Goal: Task Accomplishment & Management: Complete application form

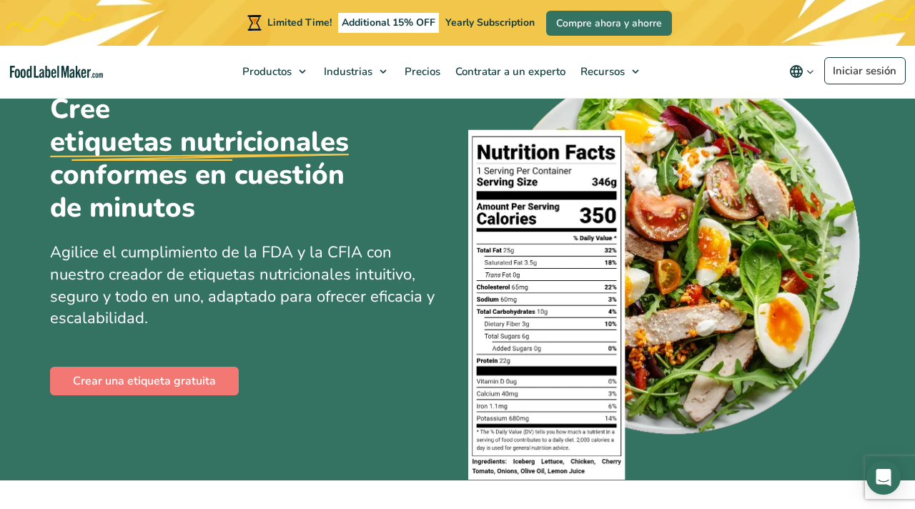
scroll to position [85, 0]
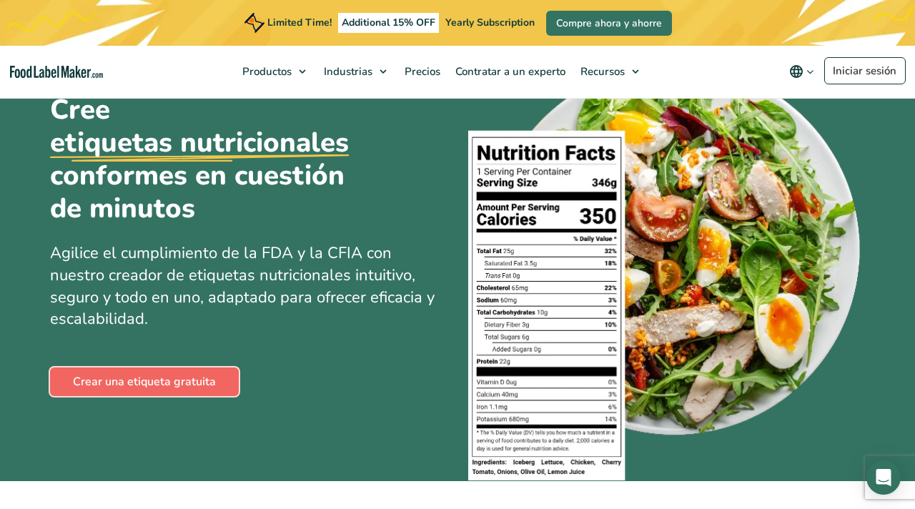
click at [189, 377] on link "Crear una etiqueta gratuita" at bounding box center [144, 381] width 189 height 29
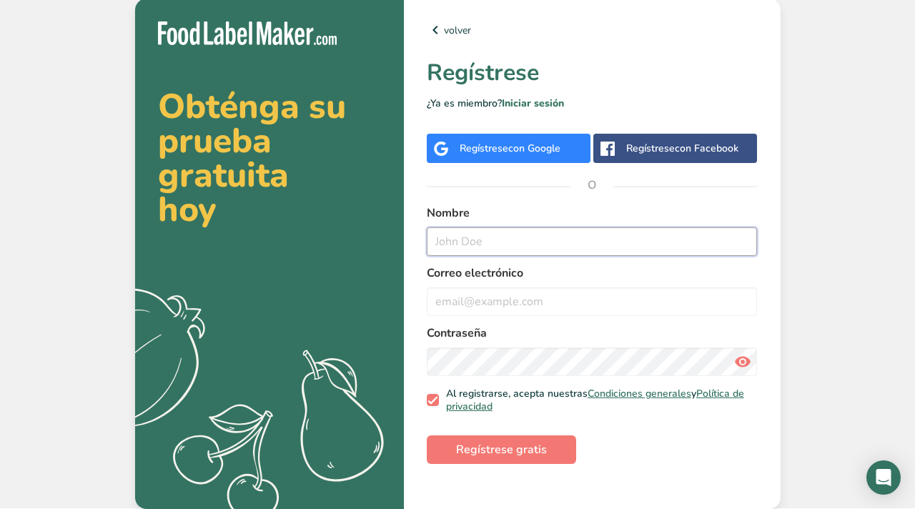
click at [514, 242] on input "text" at bounding box center [592, 241] width 331 height 29
type input "rocio fernandez"
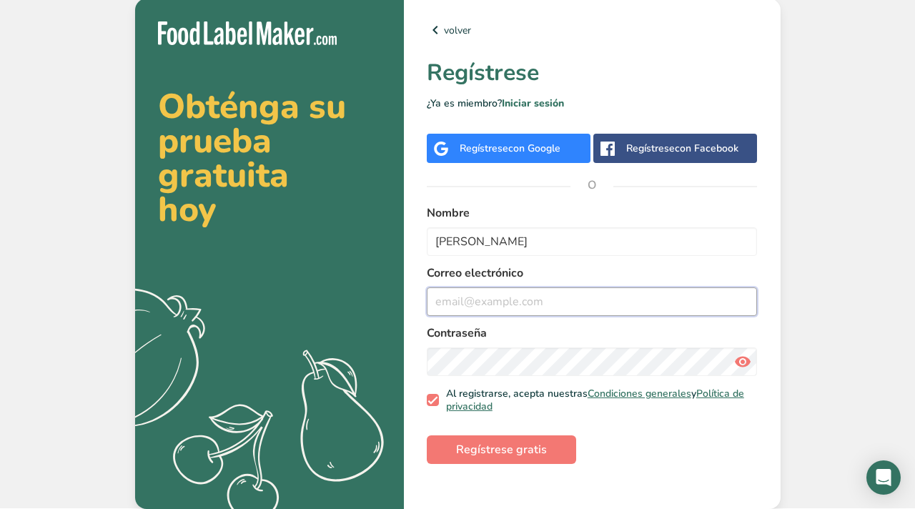
click at [494, 304] on input "email" at bounding box center [592, 301] width 331 height 29
type input "rociofernandez_@hotmail.cl"
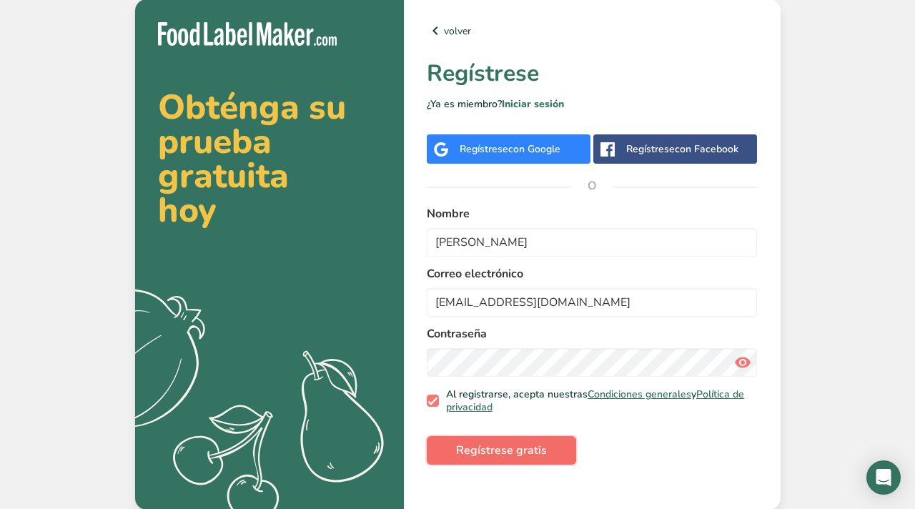
click at [484, 458] on span "Regístrese gratis" at bounding box center [501, 450] width 91 height 17
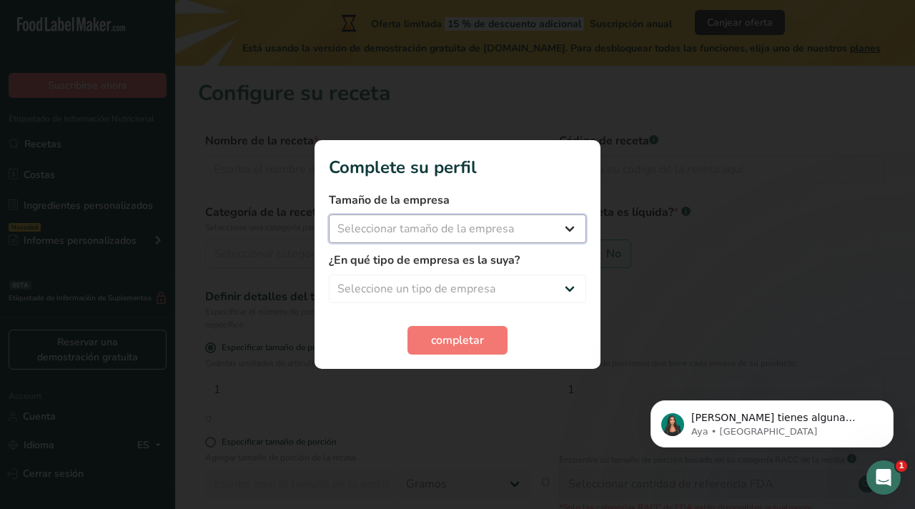
click at [460, 225] on select "Seleccionar tamaño de la empresa Menos de 10 empleados De 10 a 50 empleados De …" at bounding box center [457, 228] width 257 height 29
select select "1"
click at [329, 214] on select "Seleccionar tamaño de la empresa Menos de 10 empleados De 10 a 50 empleados De …" at bounding box center [457, 228] width 257 height 29
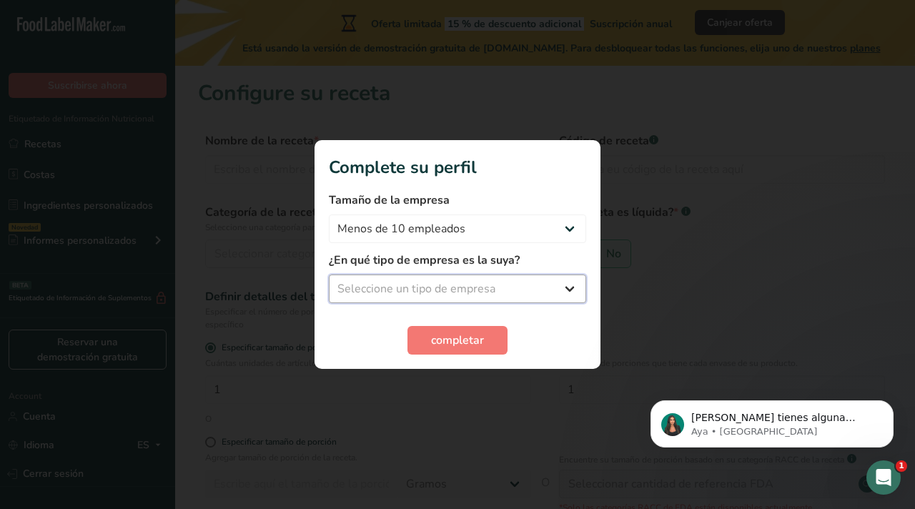
click at [474, 280] on select "Seleccione un tipo de empresa Fabricante de alimentos envasados Restaurante y c…" at bounding box center [457, 288] width 257 height 29
select select "4"
click at [329, 274] on select "Seleccione un tipo de empresa Fabricante de alimentos envasados Restaurante y c…" at bounding box center [457, 288] width 257 height 29
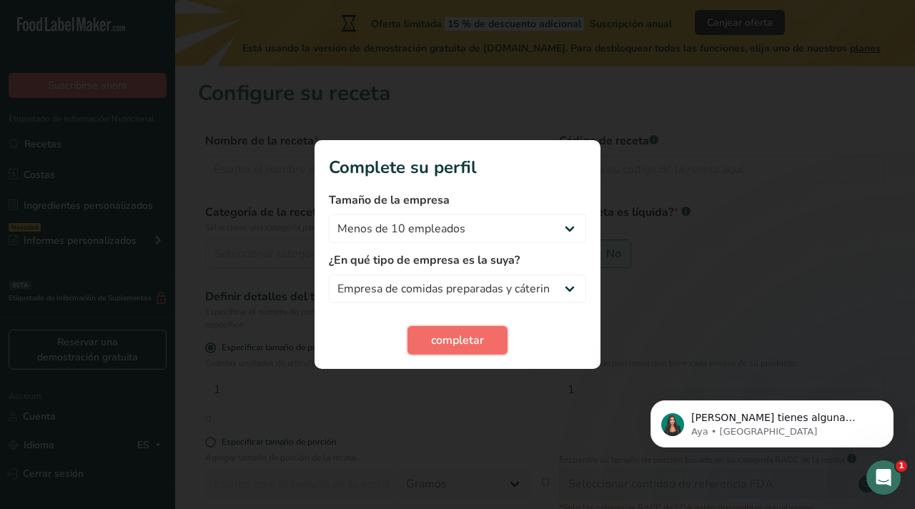
click at [449, 341] on span "completar" at bounding box center [457, 340] width 53 height 17
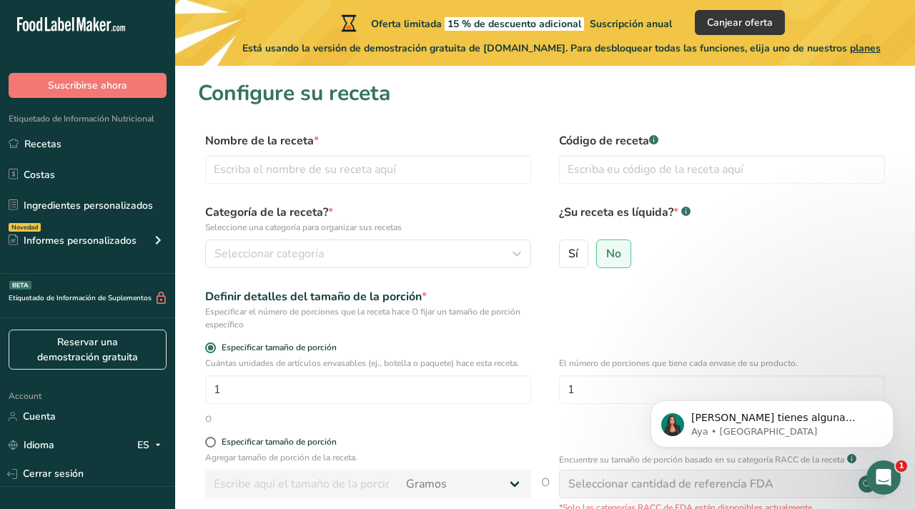
click at [257, 184] on div "Nombre de la receta * Código de receta .a-a{fill:#347362;}.b-a{fill:#fff;}" at bounding box center [545, 162] width 694 height 60
click at [261, 175] on input "text" at bounding box center [368, 169] width 326 height 29
type input "cheesecake frambuesa"
click at [591, 167] on input "text" at bounding box center [722, 169] width 326 height 29
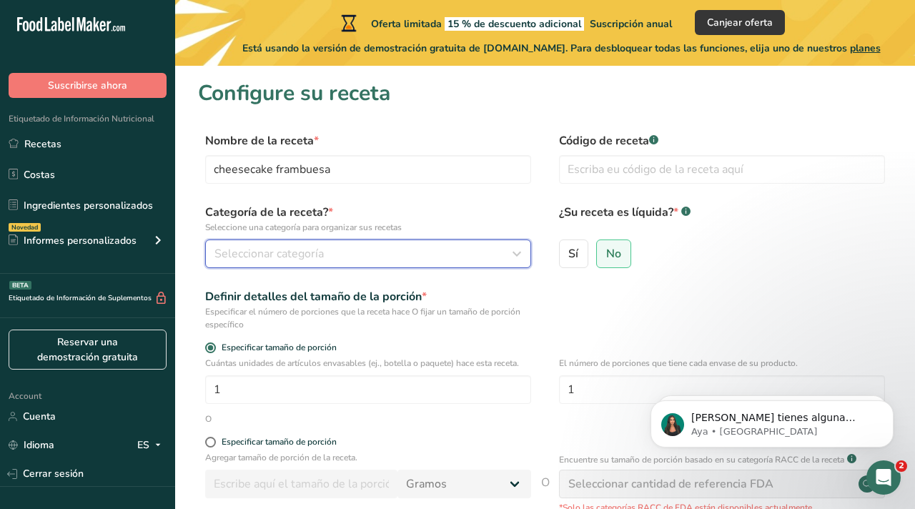
click at [337, 253] on div "Seleccionar categoría" at bounding box center [363, 253] width 299 height 17
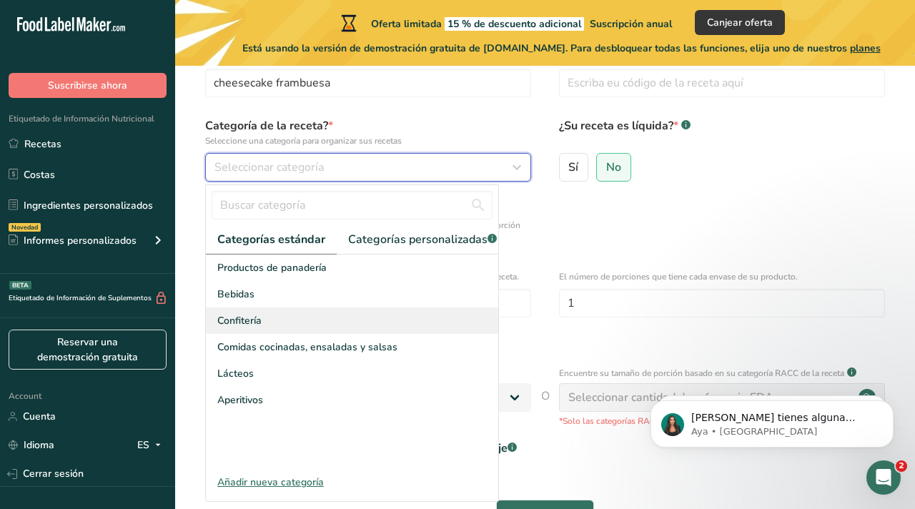
scroll to position [91, 0]
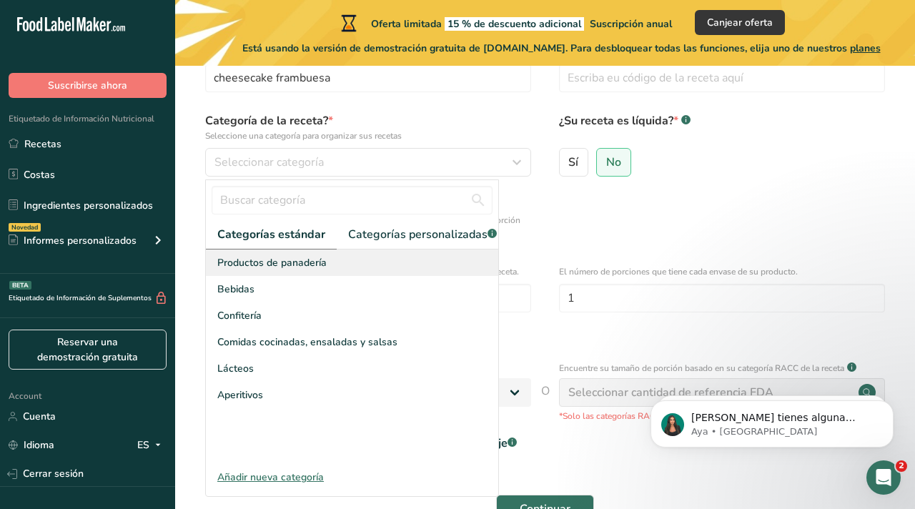
click at [310, 266] on span "Productos de panadería" at bounding box center [271, 262] width 109 height 15
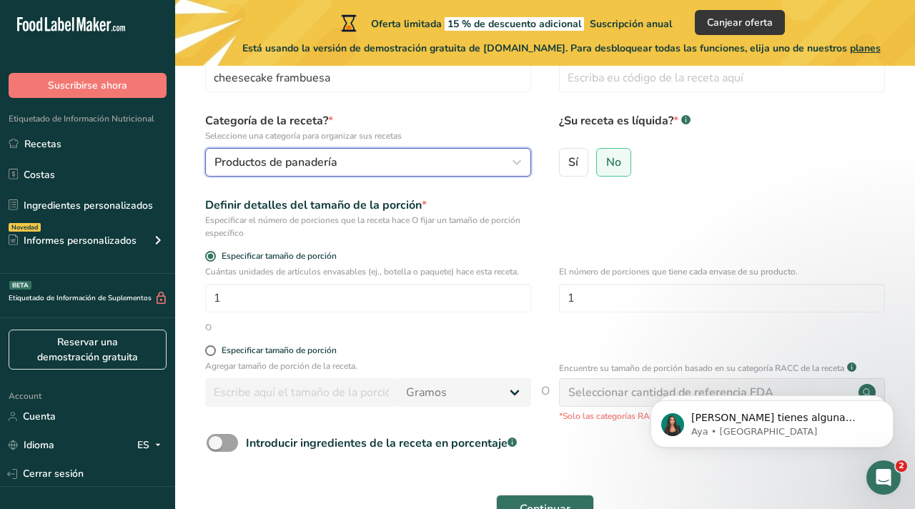
click at [359, 158] on div "Productos de panadería" at bounding box center [363, 162] width 299 height 17
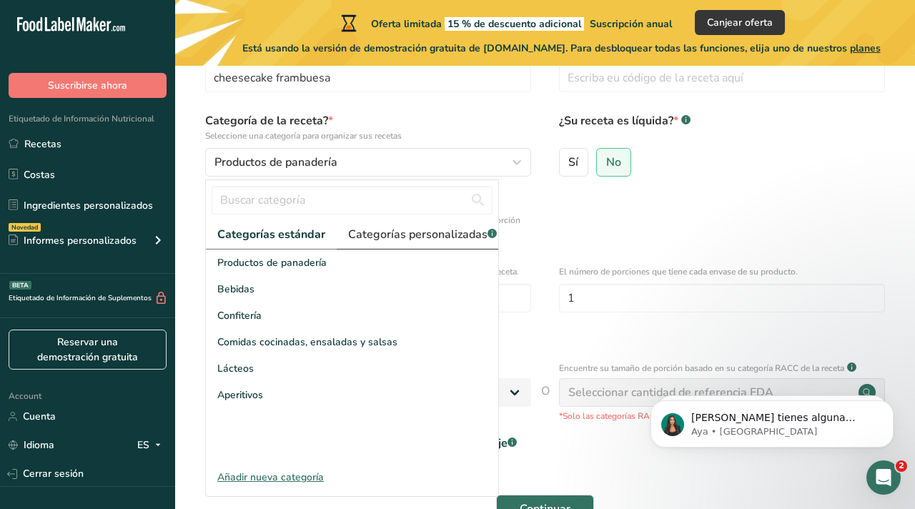
click at [388, 244] on link "Categorías personalizadas .a-a{fill:#347362;}.b-a{fill:#fff;}" at bounding box center [422, 234] width 171 height 29
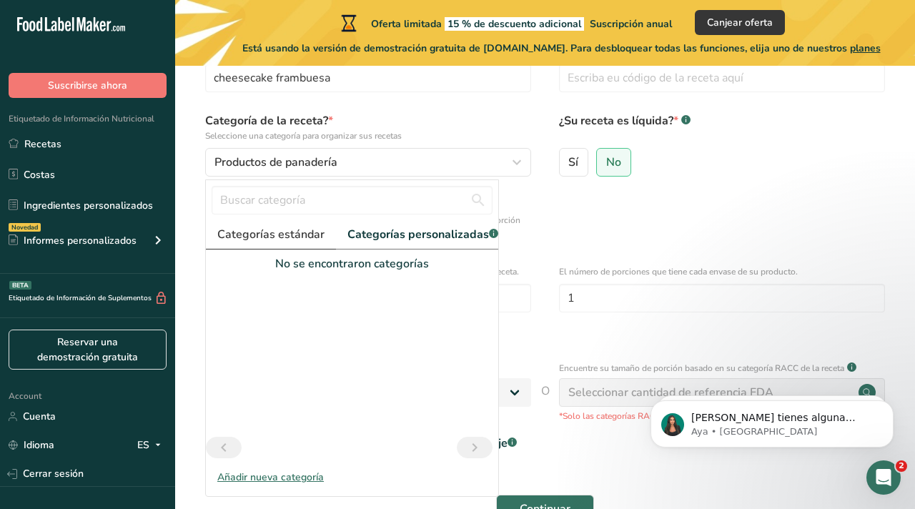
click at [286, 236] on span "Categorías estándar" at bounding box center [270, 234] width 107 height 17
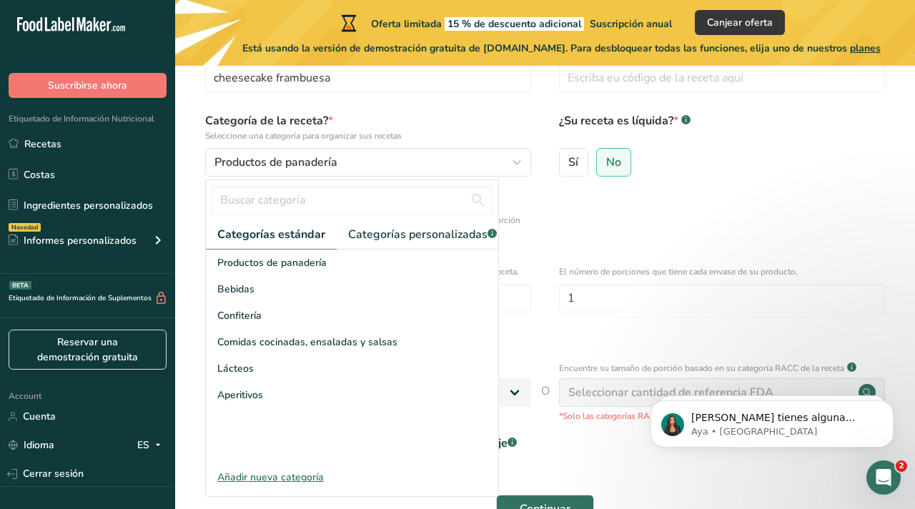
click at [265, 473] on div "Añadir nueva categoría" at bounding box center [352, 476] width 292 height 15
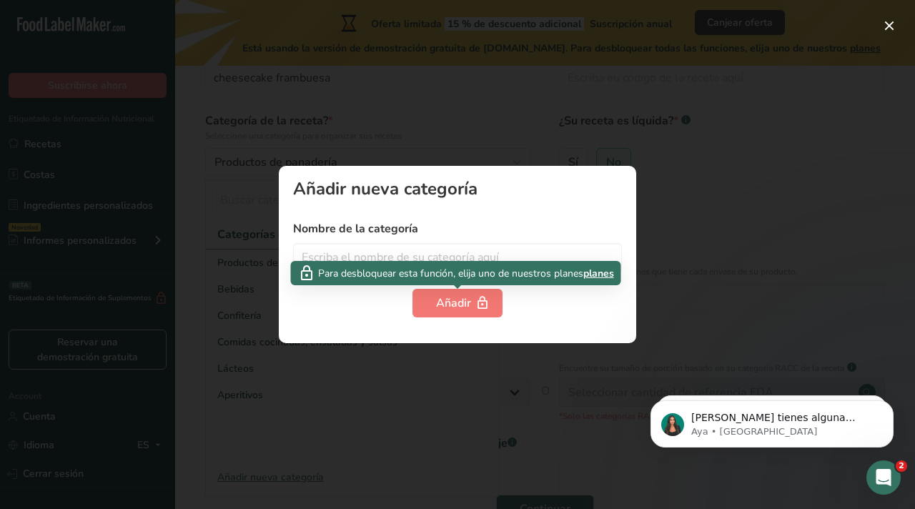
click at [424, 264] on p "Para desbloquear esta función, elija uno de nuestros planes planes" at bounding box center [456, 272] width 316 height 17
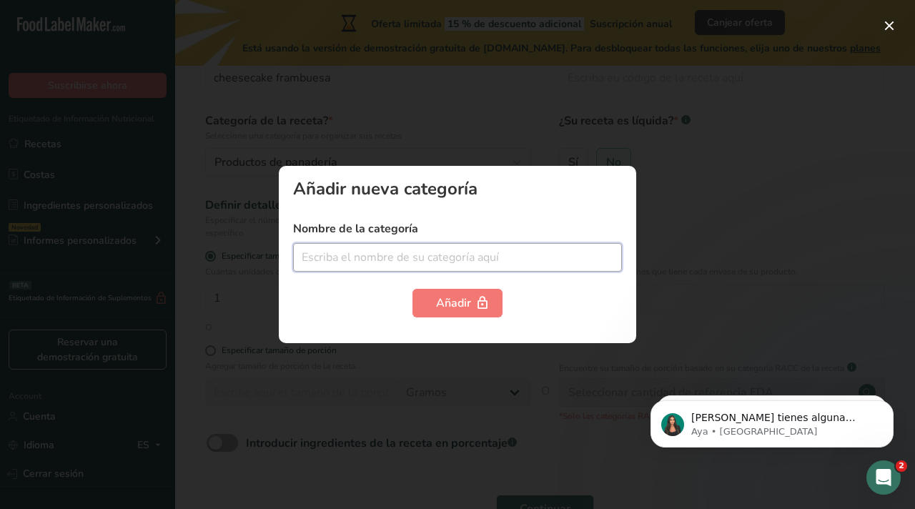
click at [427, 254] on input "text" at bounding box center [457, 257] width 329 height 29
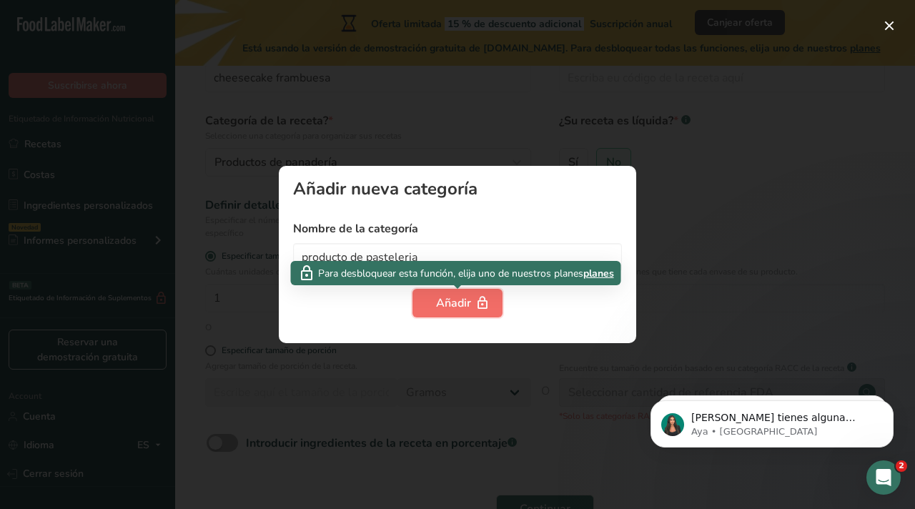
click at [466, 309] on div "Añadir" at bounding box center [457, 302] width 43 height 17
click at [462, 305] on div "Añadir" at bounding box center [457, 302] width 43 height 17
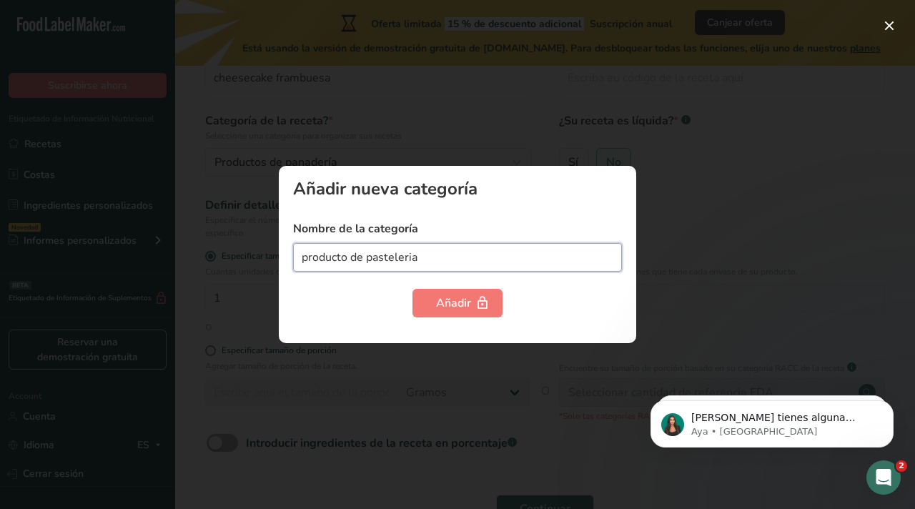
drag, startPoint x: 439, startPoint y: 266, endPoint x: 219, endPoint y: 260, distance: 220.1
click at [226, 265] on div "Añadir nueva categoría Nombre de la categoría producto de pasteleria Añadir" at bounding box center [457, 254] width 915 height 509
type input "p"
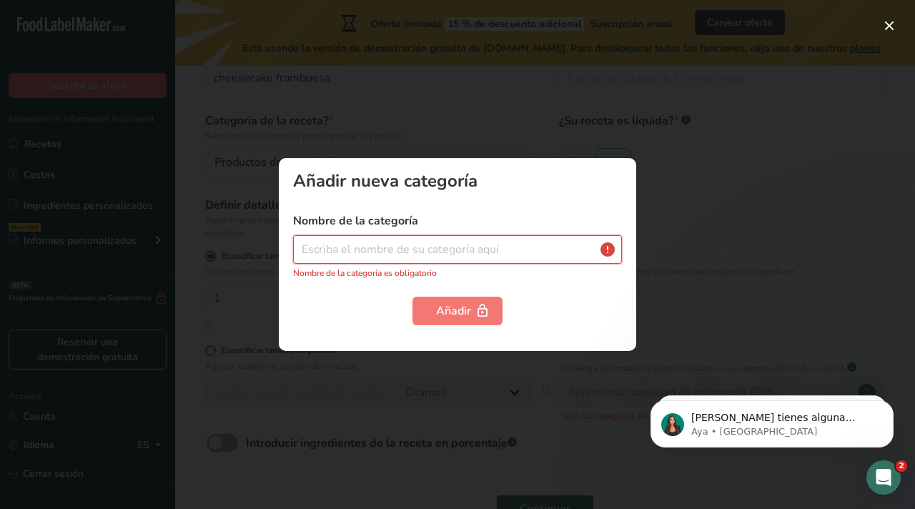
click at [387, 260] on input "text" at bounding box center [457, 249] width 329 height 29
click at [892, 31] on button "button" at bounding box center [888, 25] width 23 height 23
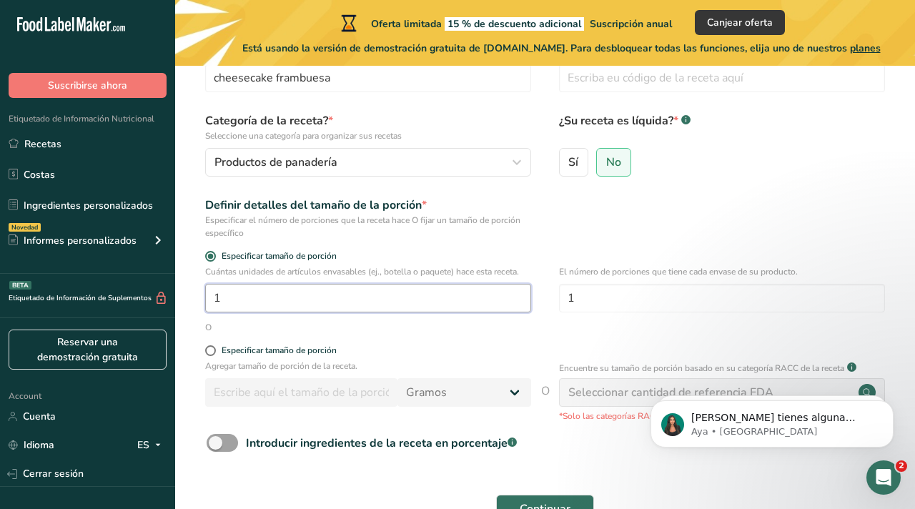
click at [271, 295] on input "1" at bounding box center [368, 298] width 326 height 29
click at [311, 299] on input "1" at bounding box center [368, 298] width 326 height 29
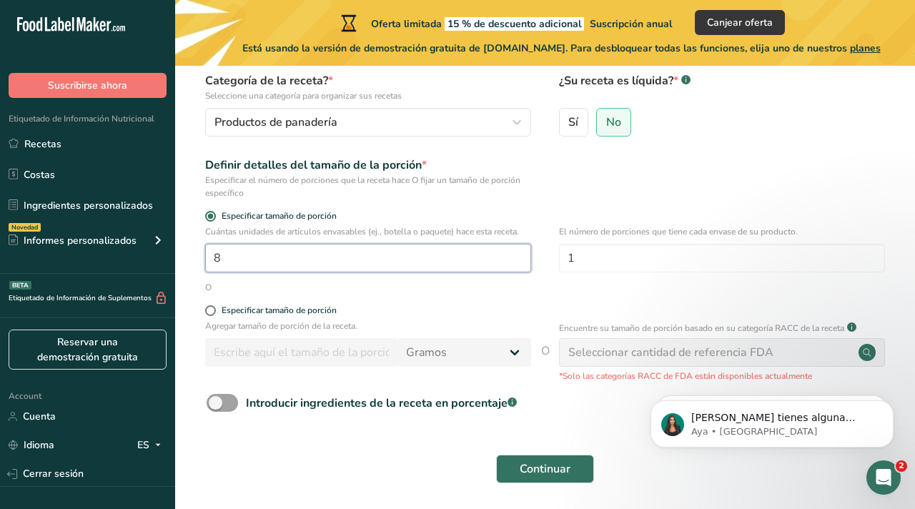
scroll to position [132, 0]
type input "8"
click at [211, 307] on span at bounding box center [210, 309] width 11 height 11
click at [211, 307] on input "Especificar tamaño de porción" at bounding box center [209, 309] width 9 height 9
radio input "true"
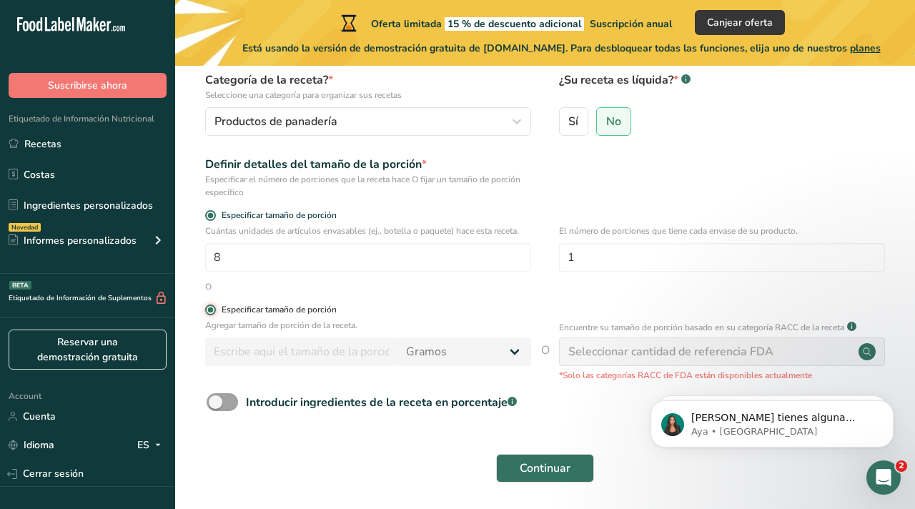
radio input "false"
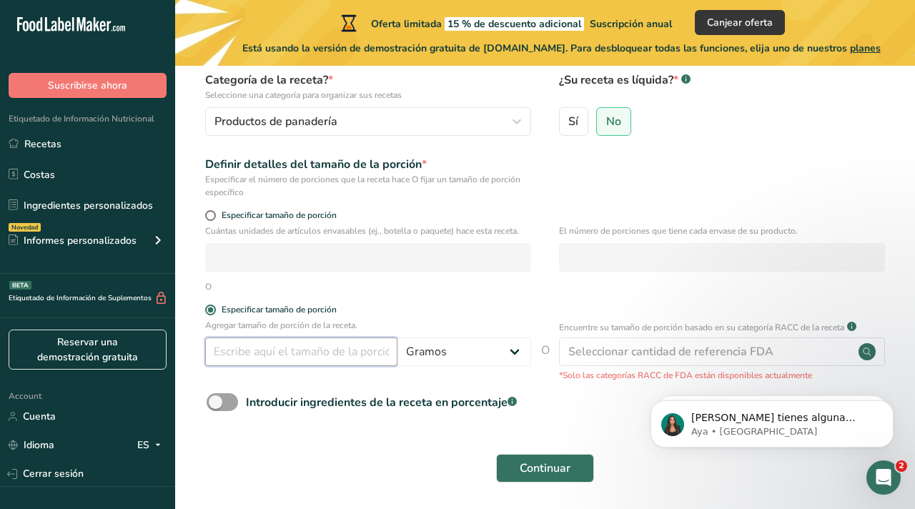
click at [299, 353] on input "number" at bounding box center [301, 351] width 192 height 29
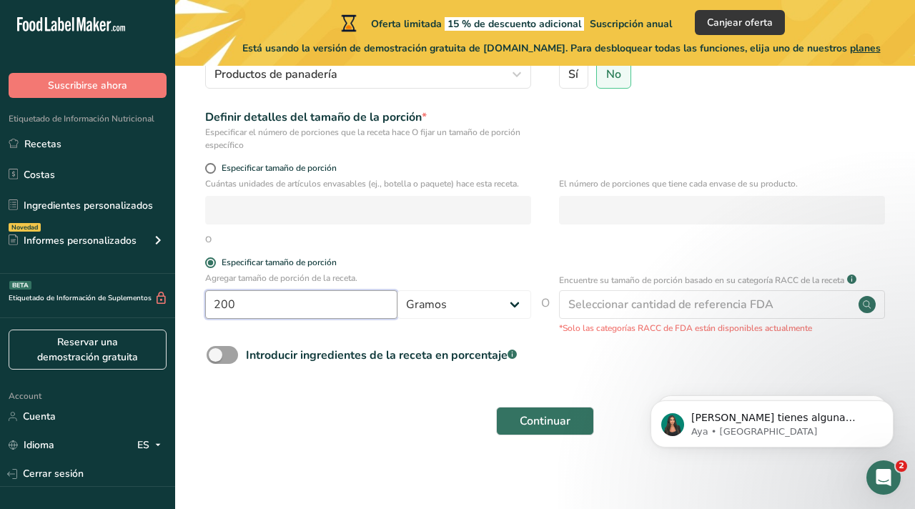
scroll to position [183, 0]
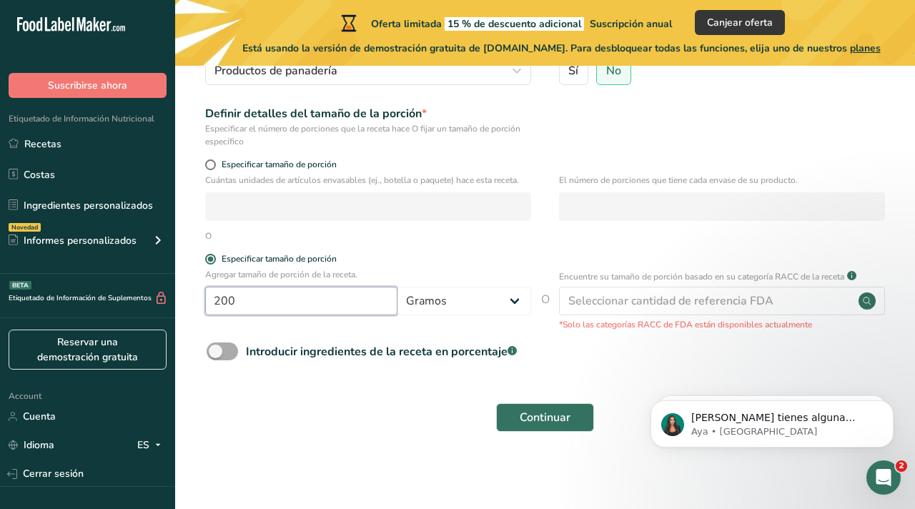
type input "200"
click at [226, 354] on span at bounding box center [221, 351] width 31 height 18
click at [216, 354] on input "Introducir ingredientes de la receta en porcentaje .a-a{fill:#347362;}.b-a{fill…" at bounding box center [210, 351] width 9 height 9
checkbox input "true"
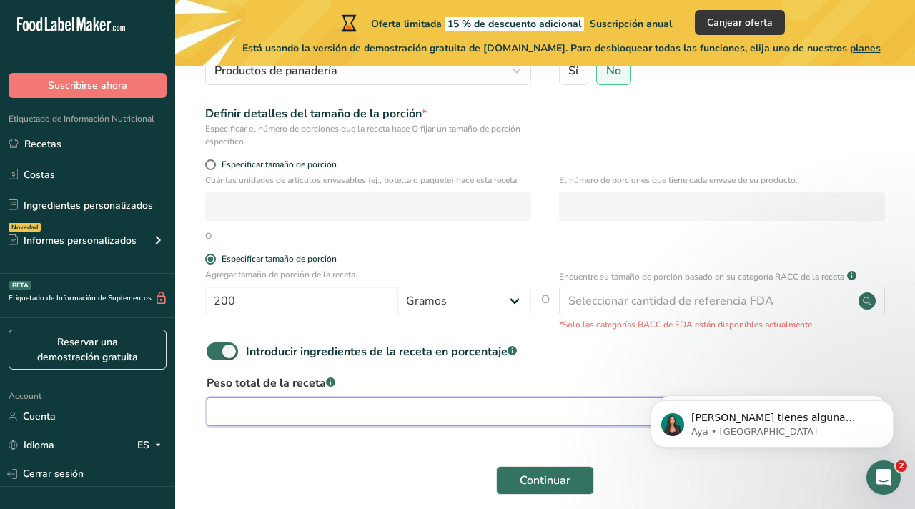
click at [249, 404] on input "number" at bounding box center [500, 411] width 588 height 29
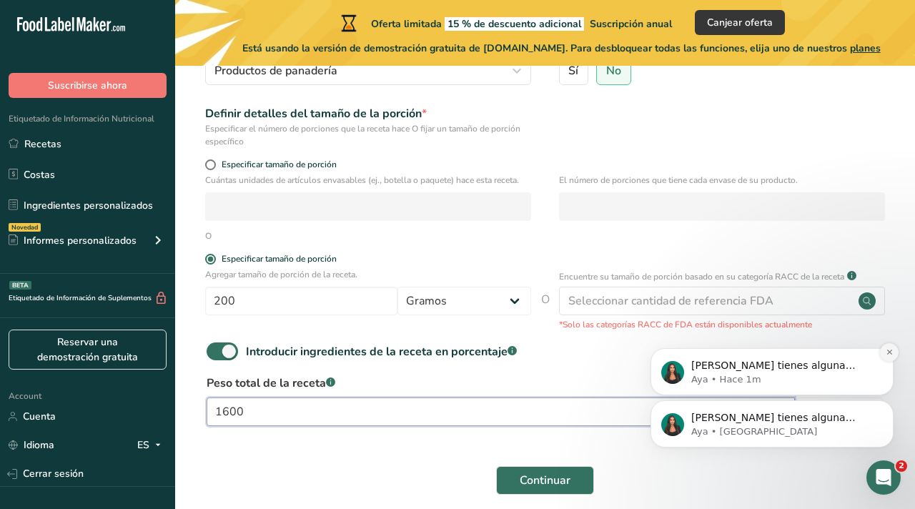
type input "1600"
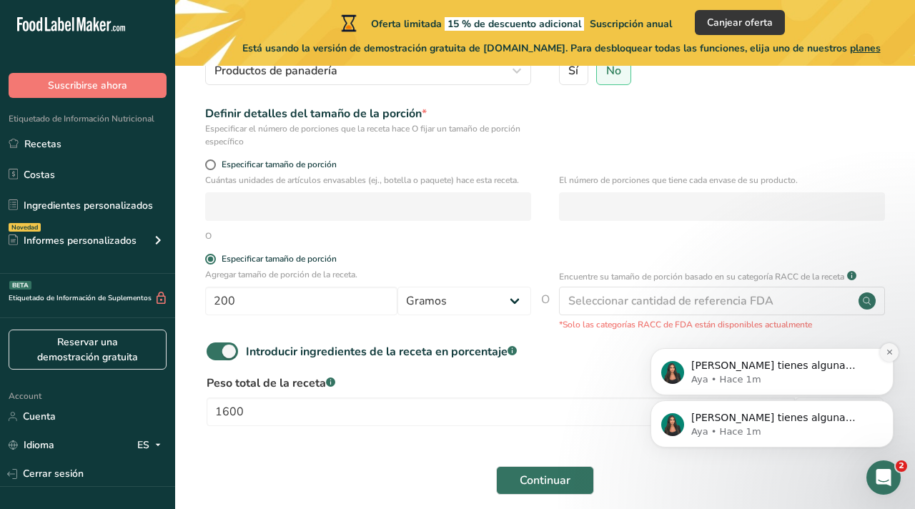
click at [892, 354] on icon "Dismiss notification" at bounding box center [889, 352] width 8 height 8
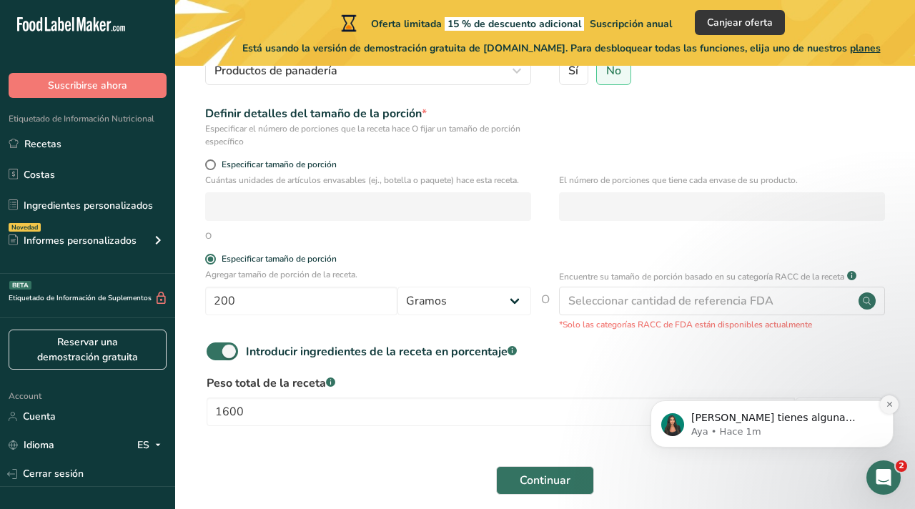
click at [890, 404] on icon "Dismiss notification" at bounding box center [889, 404] width 8 height 8
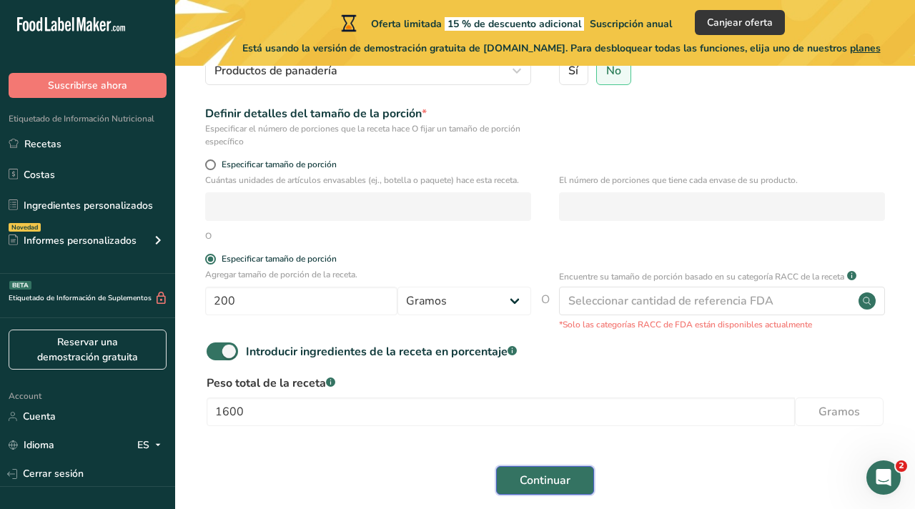
click at [577, 482] on button "Continuar" at bounding box center [545, 480] width 98 height 29
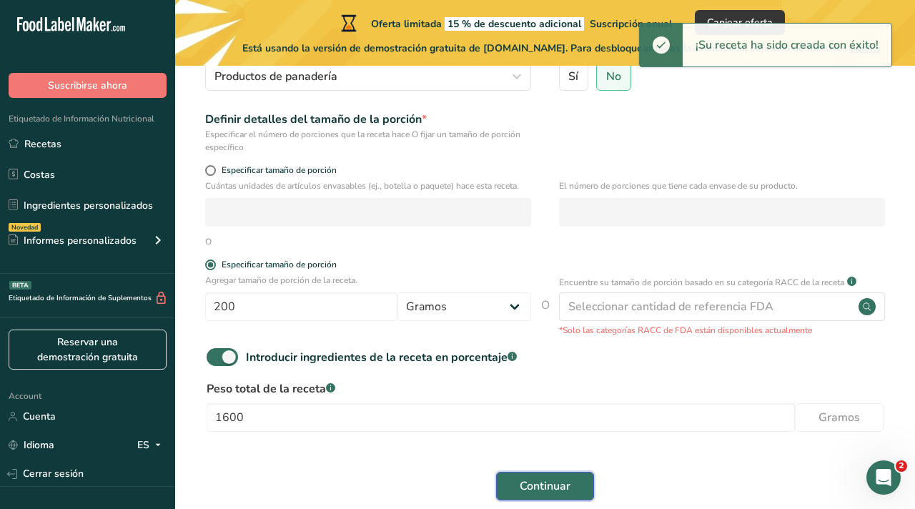
scroll to position [0, 0]
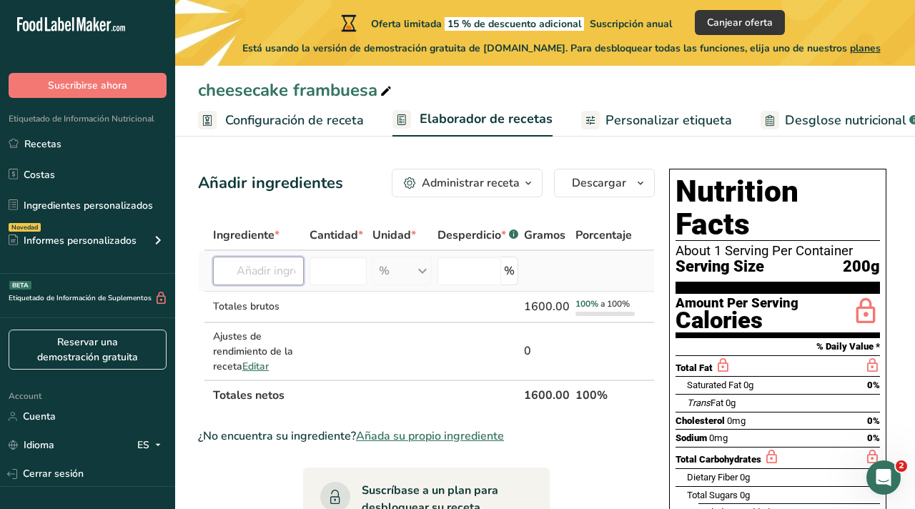
click at [273, 274] on input "text" at bounding box center [258, 270] width 91 height 29
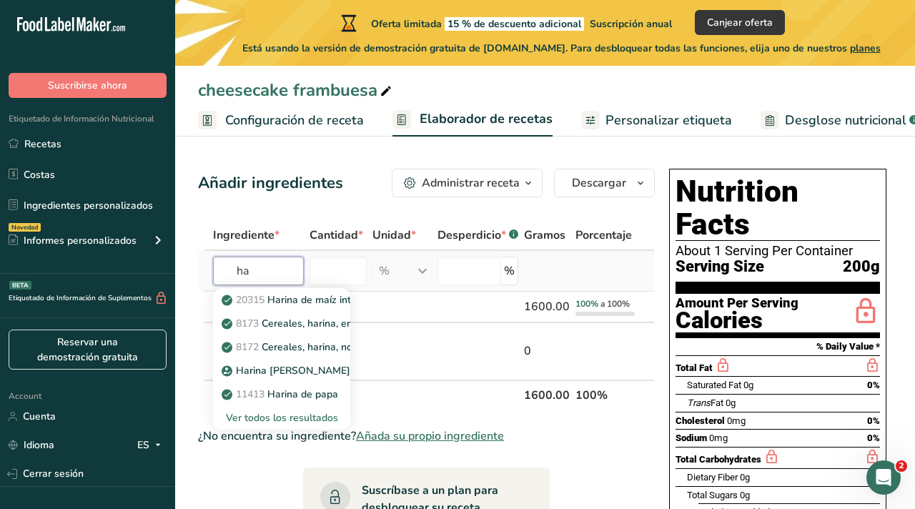
type input "h"
type input "queso crema"
click at [269, 302] on p "1017 Queso crema" at bounding box center [273, 299] width 99 height 15
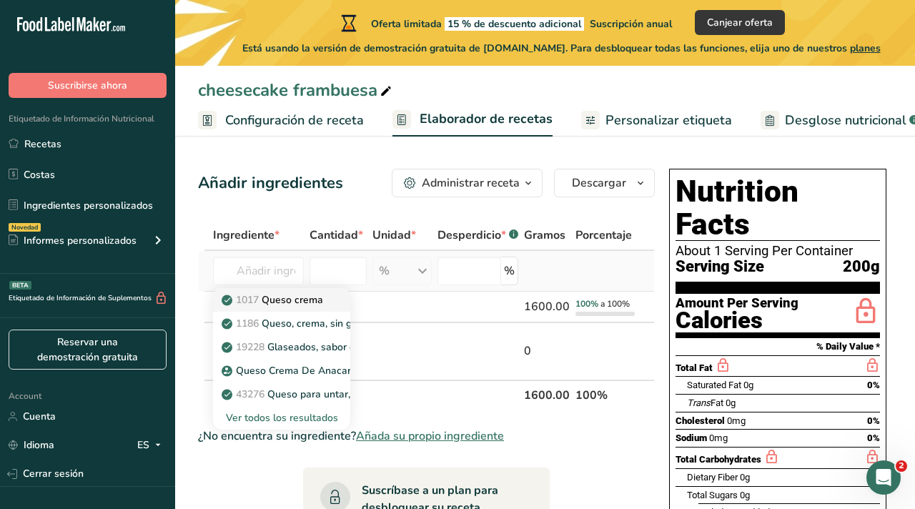
type input "Cheese, cream"
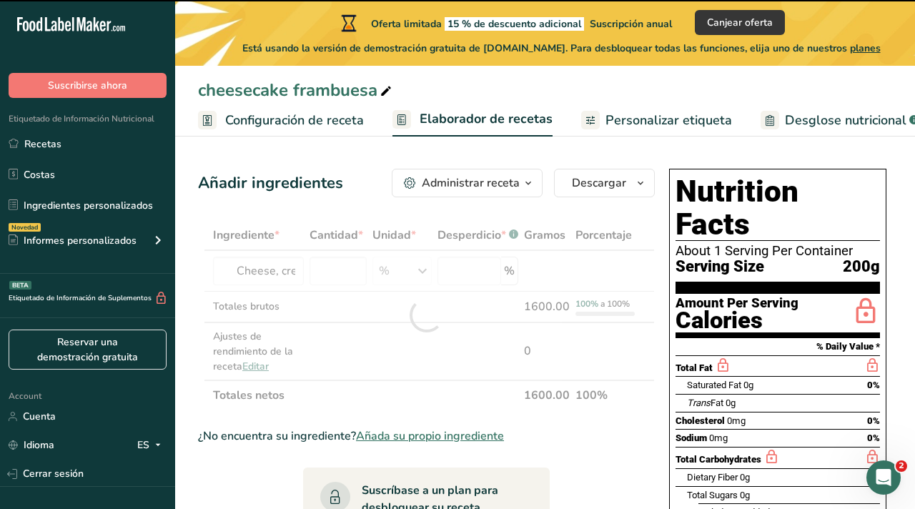
type input "0"
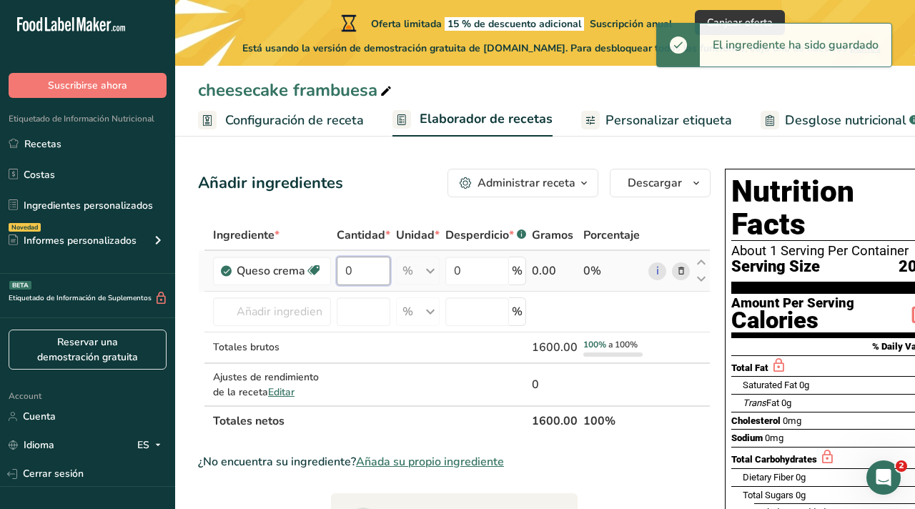
click at [373, 271] on input "0" at bounding box center [364, 270] width 54 height 29
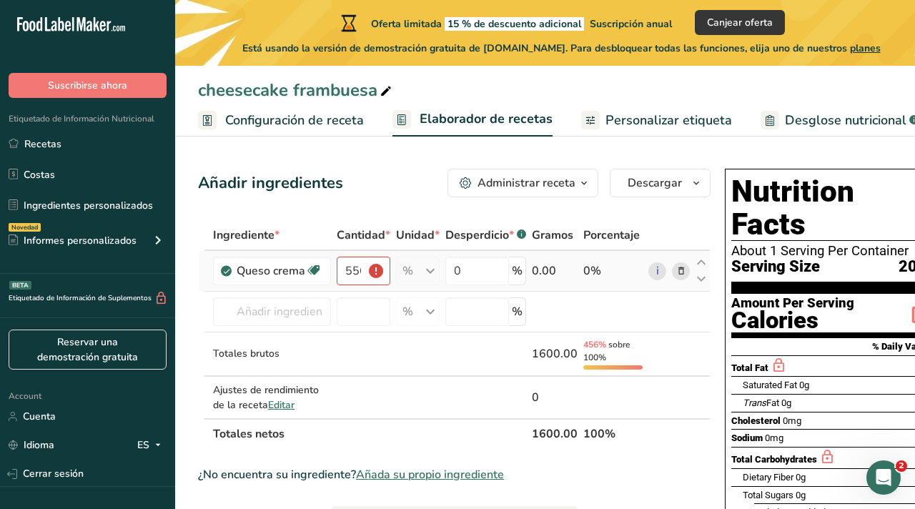
click at [428, 271] on div "% Porciones 1 tbsp 1 cup 1 tbsp, whipped Ver más Unidades de peso g kg mg Ver m…" at bounding box center [418, 270] width 44 height 29
click at [429, 274] on div "% Porciones 1 tbsp 1 cup 1 tbsp, whipped Ver más Unidades de peso g kg mg Ver m…" at bounding box center [418, 270] width 44 height 29
click at [363, 271] on input "556" at bounding box center [364, 270] width 54 height 29
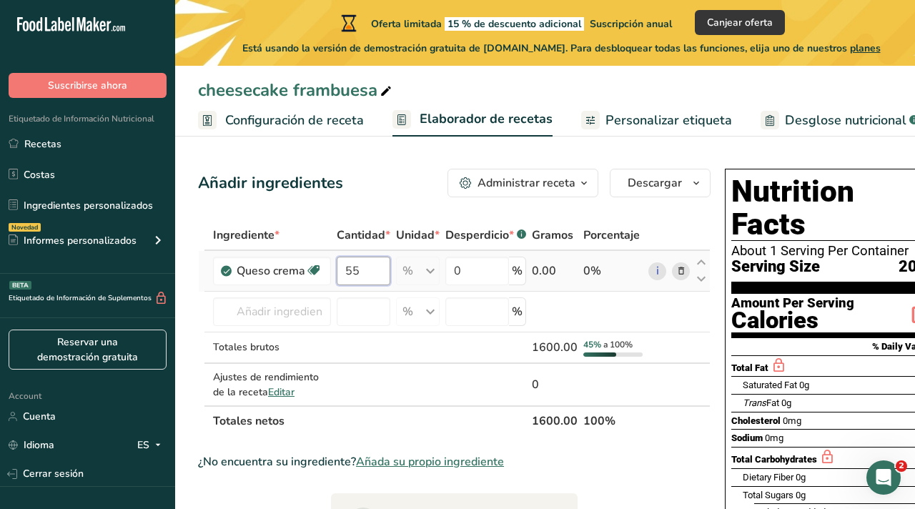
type input "5"
type input "0"
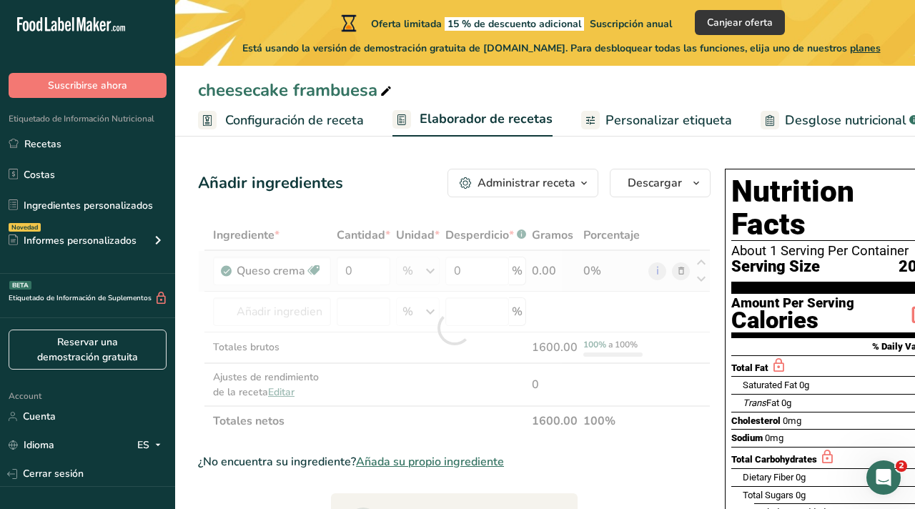
click at [427, 276] on div "Ingrediente * Cantidad * Unidad * Desperdicio * .a-a{fill:#347362;}.b-a{fill:#f…" at bounding box center [454, 328] width 512 height 216
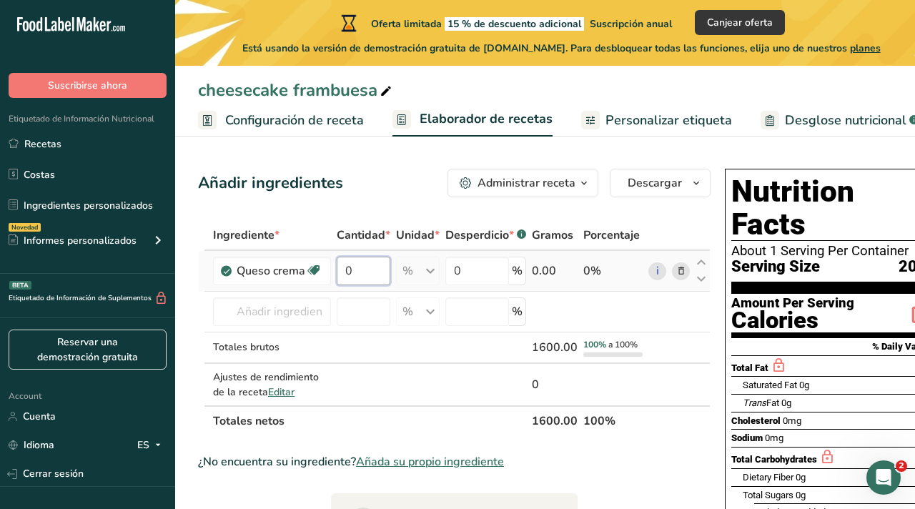
click at [362, 270] on input "0" at bounding box center [364, 270] width 54 height 29
click at [364, 271] on input "0" at bounding box center [364, 270] width 54 height 29
type input "5"
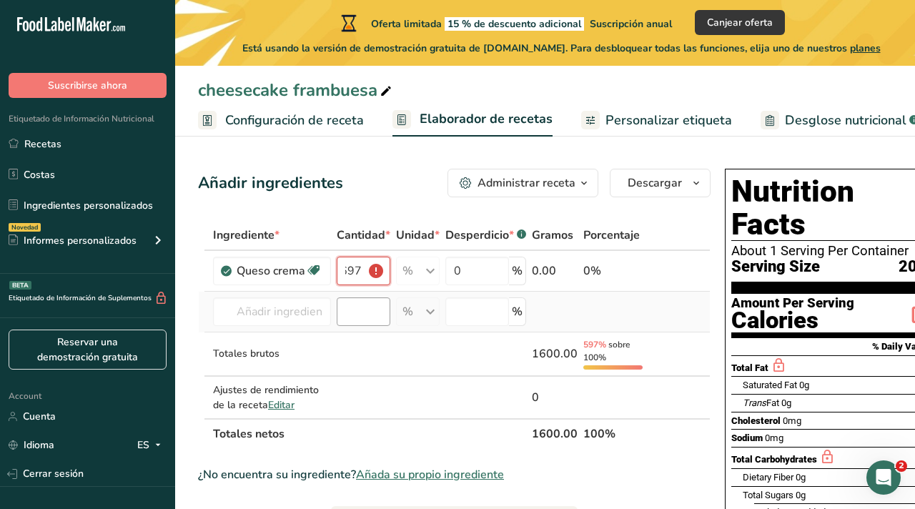
type input "697"
click at [374, 304] on input "number" at bounding box center [364, 311] width 54 height 29
click at [369, 276] on input "697" at bounding box center [364, 270] width 54 height 29
drag, startPoint x: 372, startPoint y: 269, endPoint x: 311, endPoint y: 264, distance: 60.9
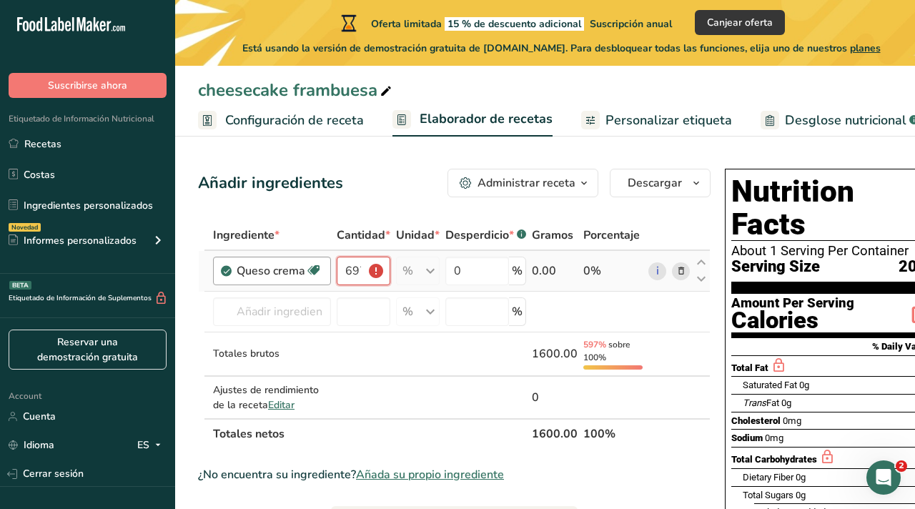
click at [311, 265] on tr "Queso crema Libre de gluten Vegetariano Libre de soja 697 % Porciones 1 tbsp 1 …" at bounding box center [454, 271] width 511 height 41
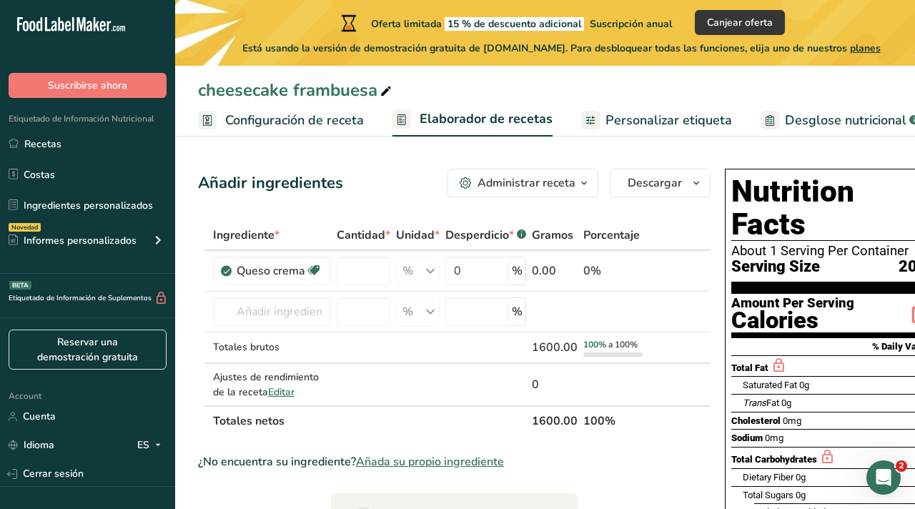
type input "0"
click at [531, 176] on div "Administrar receta" at bounding box center [526, 182] width 98 height 17
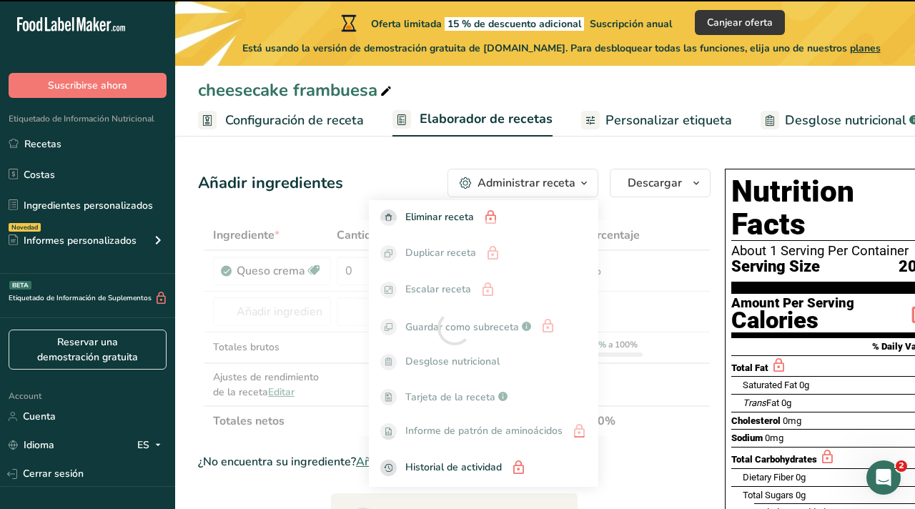
click at [531, 176] on div "Administrar receta" at bounding box center [526, 182] width 98 height 17
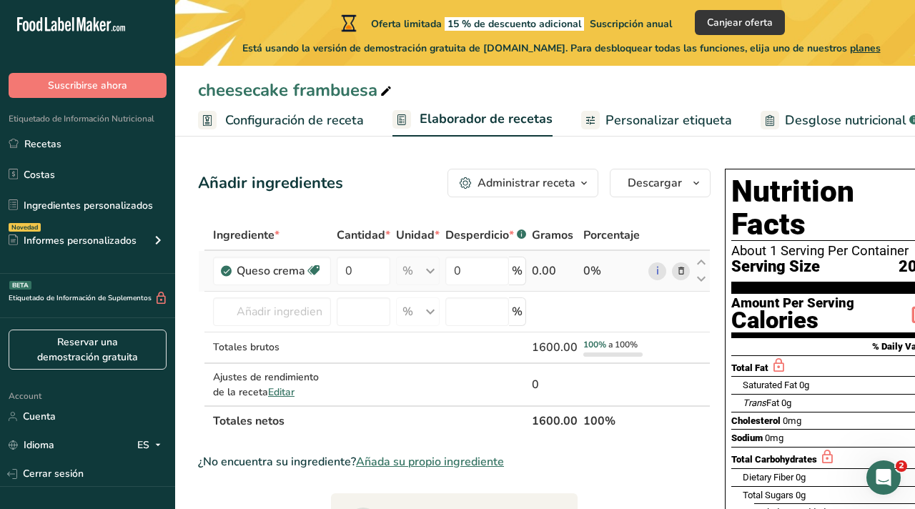
click at [431, 266] on div "% Porciones 1 tbsp 1 cup 1 tbsp, whipped Ver más Unidades de peso g kg mg Ver m…" at bounding box center [418, 270] width 44 height 29
click at [364, 265] on input "0" at bounding box center [364, 270] width 54 height 29
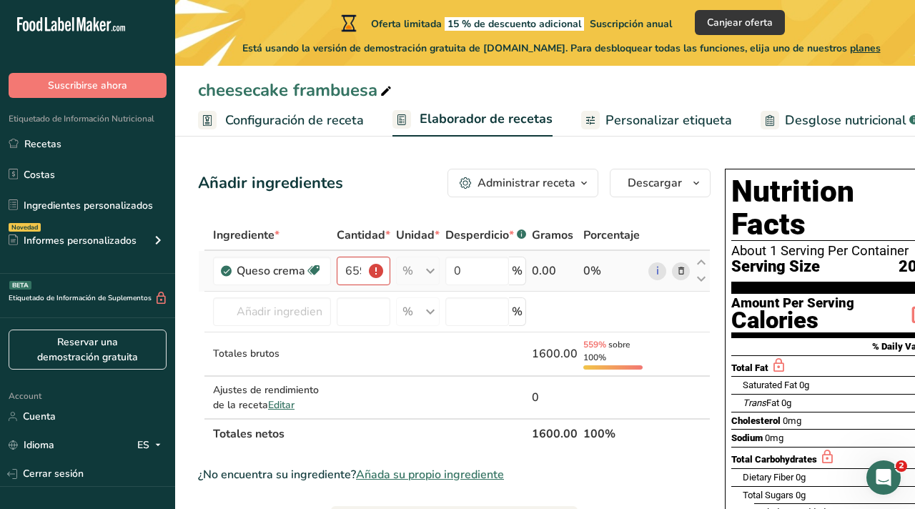
click at [426, 271] on div "% Porciones 1 tbsp 1 cup 1 tbsp, whipped Ver más Unidades de peso g kg mg Ver m…" at bounding box center [418, 270] width 44 height 29
click at [367, 269] on input "659" at bounding box center [364, 270] width 54 height 29
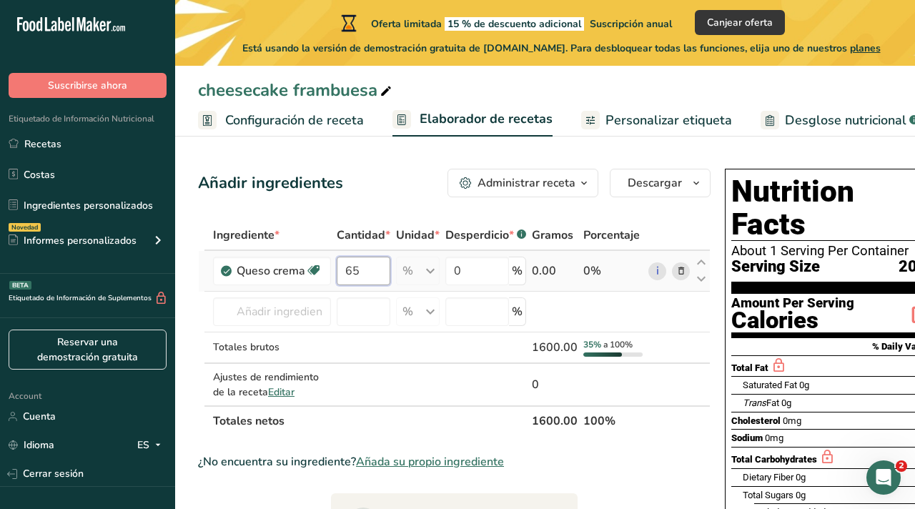
type input "6"
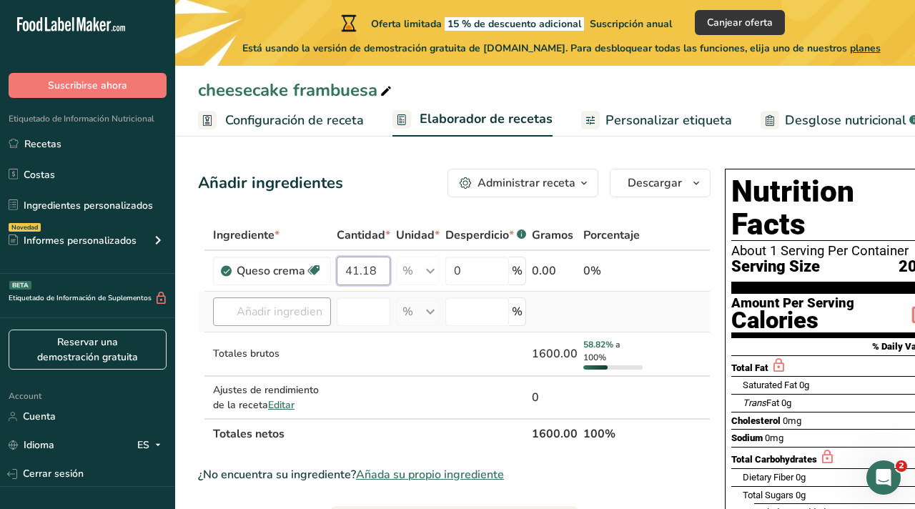
type input "41.18"
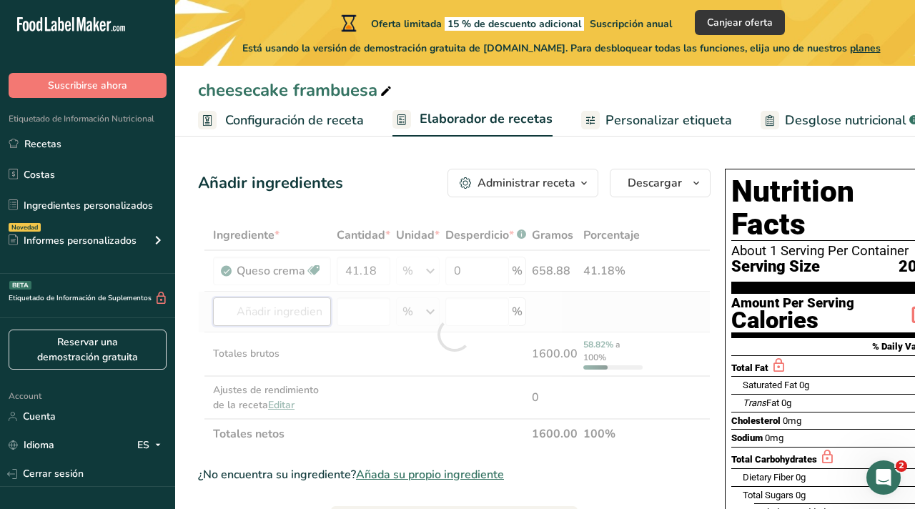
click at [299, 313] on div "Ingrediente * Cantidad * Unidad * Desperdicio * .a-a{fill:#347362;}.b-a{fill:#f…" at bounding box center [454, 334] width 512 height 229
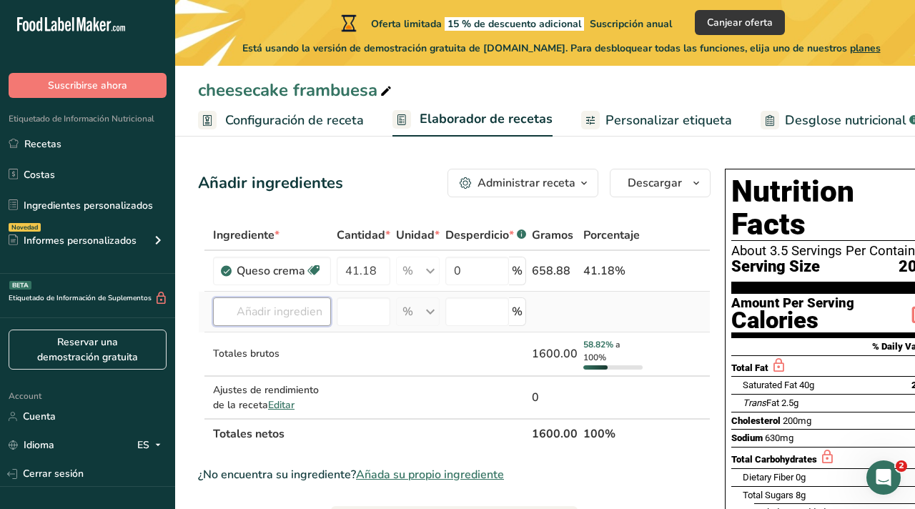
type input "1"
click at [353, 317] on input "number" at bounding box center [364, 311] width 54 height 29
type input "12.3"
click at [303, 314] on input "text" at bounding box center [272, 311] width 118 height 29
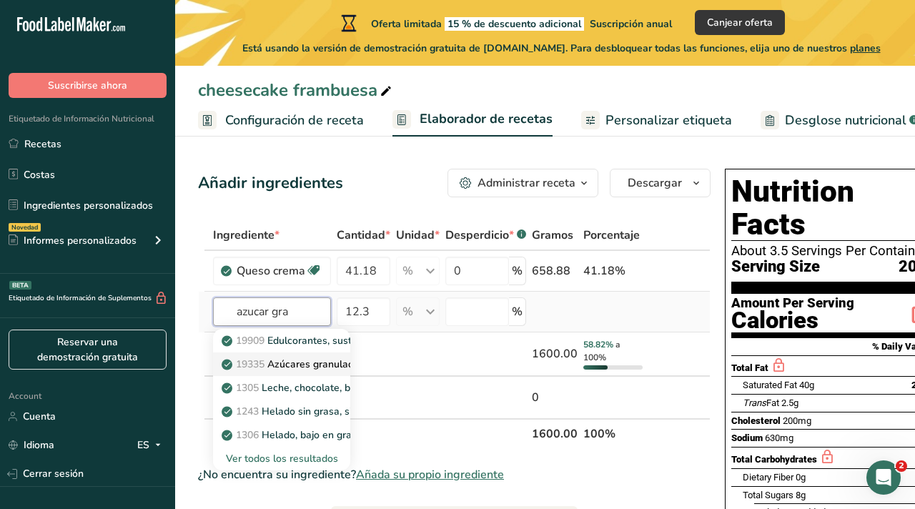
type input "azucar gra"
click at [305, 364] on p "19335 Azúcares granulados" at bounding box center [294, 364] width 140 height 15
type input "Sugars, granulated"
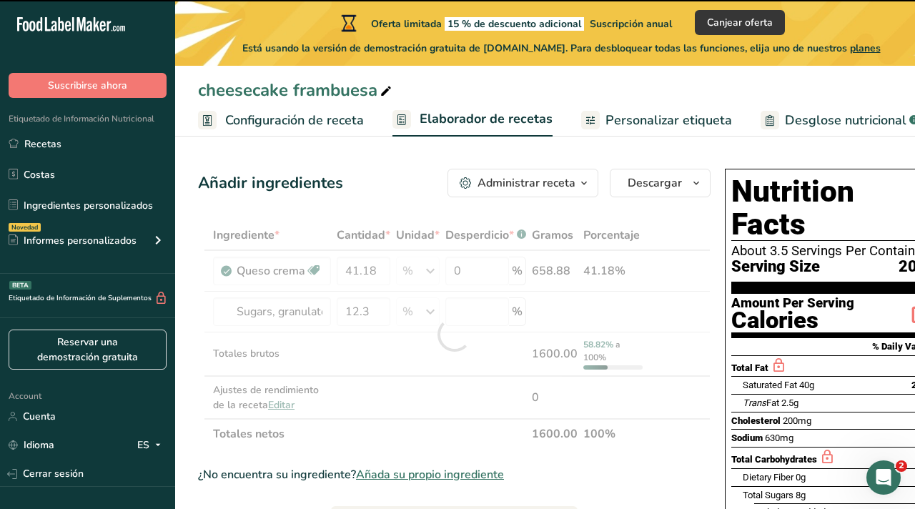
type input "0"
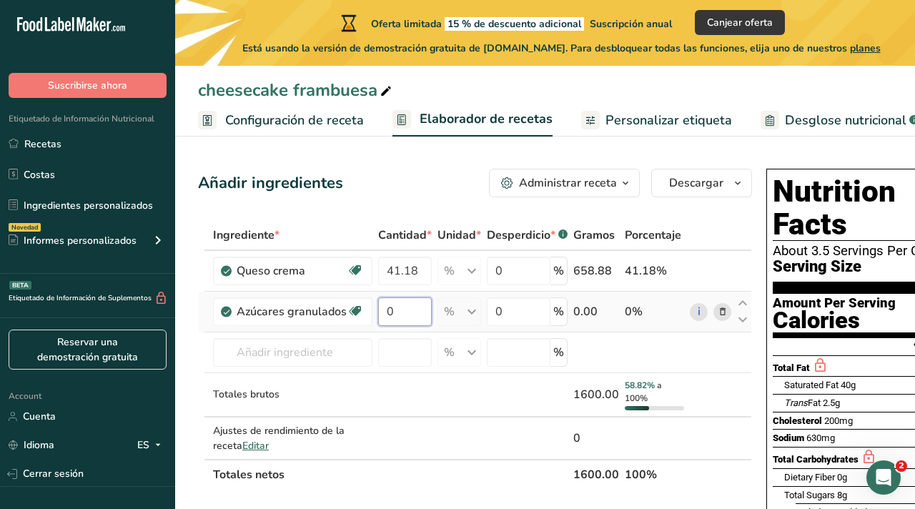
click at [409, 314] on input "0" at bounding box center [405, 311] width 54 height 29
type input "12.3"
click at [326, 343] on div "Ingrediente * Cantidad * Unidad * Desperdicio * .a-a{fill:#347362;}.b-a{fill:#f…" at bounding box center [475, 354] width 554 height 269
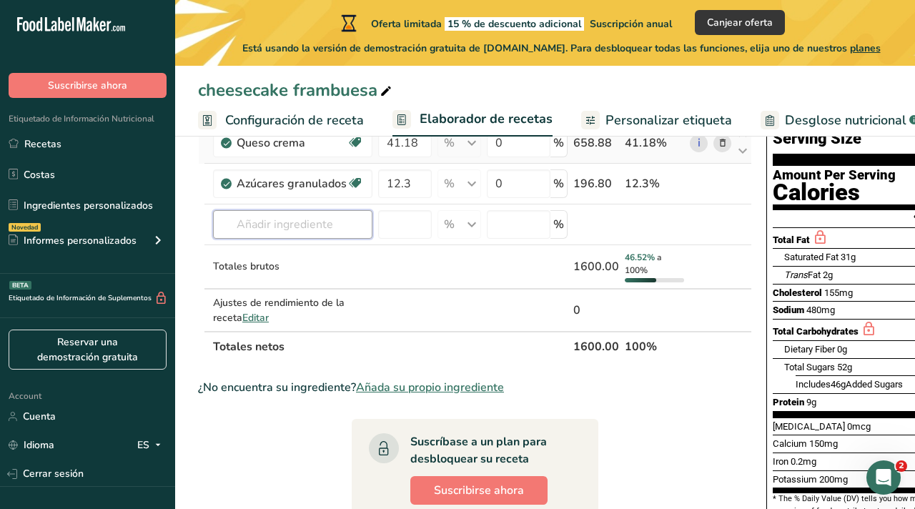
scroll to position [126, 0]
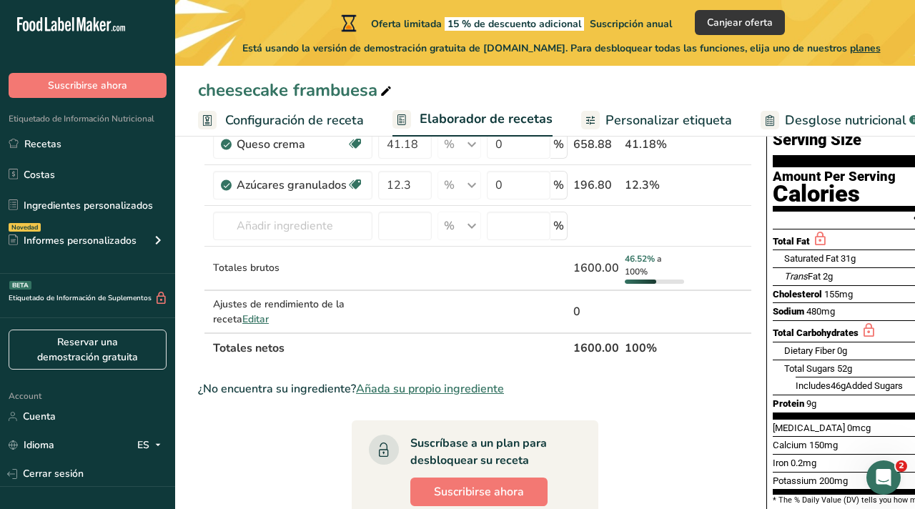
click at [797, 121] on span "Desglose nutricional" at bounding box center [844, 120] width 121 height 19
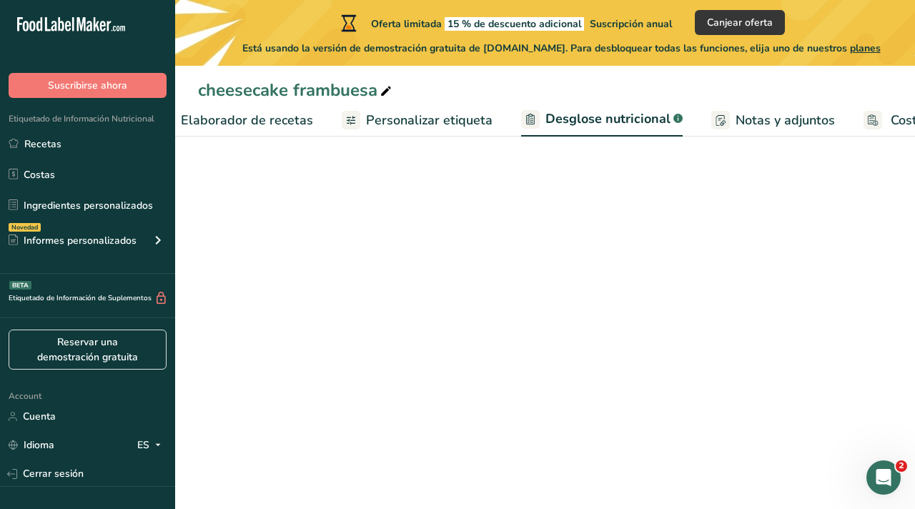
select select "Calories"
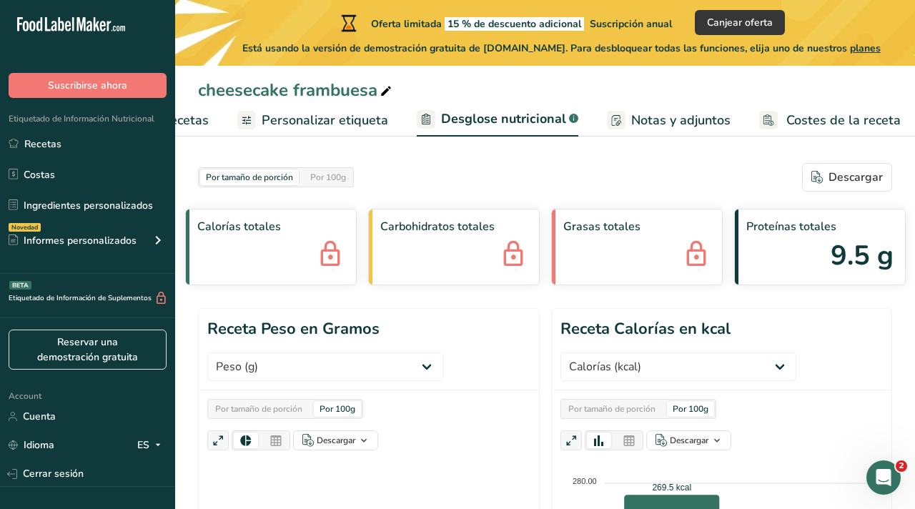
click at [193, 121] on span "Elaborador de recetas" at bounding box center [142, 120] width 132 height 19
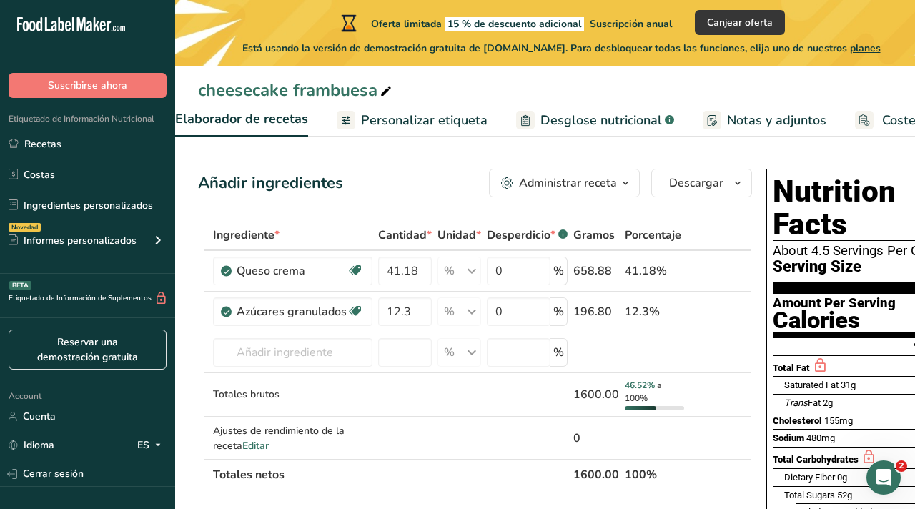
scroll to position [0, 199]
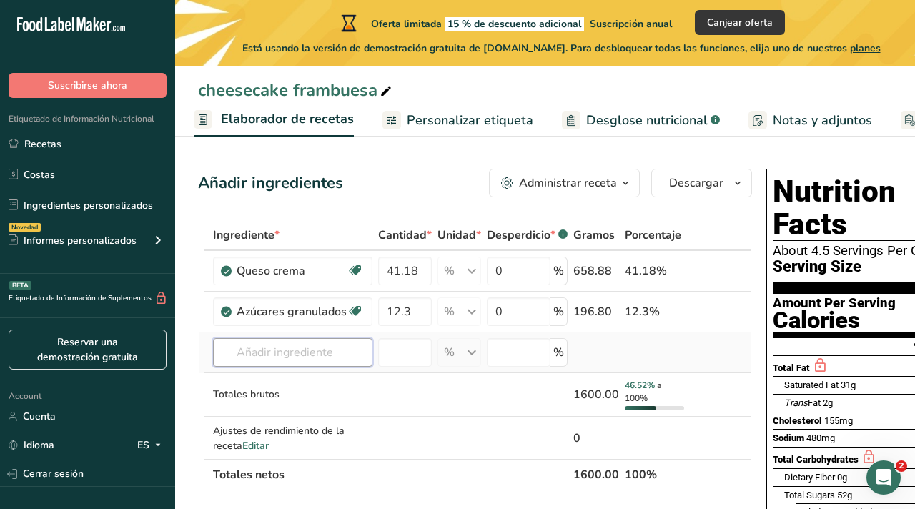
click at [299, 353] on input "text" at bounding box center [292, 352] width 159 height 29
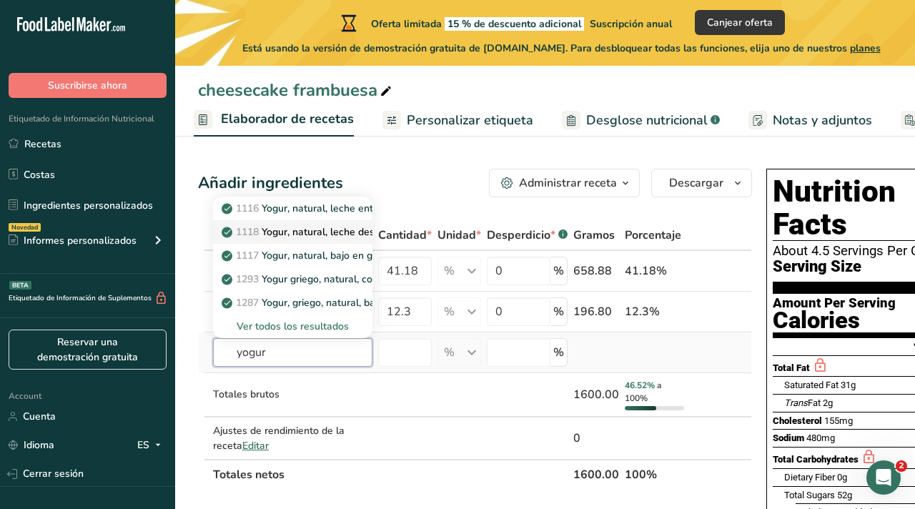
type input "yogur"
click at [343, 234] on p "1118 Yogur, natural, leche descremada" at bounding box center [319, 231] width 190 height 15
type input "Yogurt, plain, skim milk"
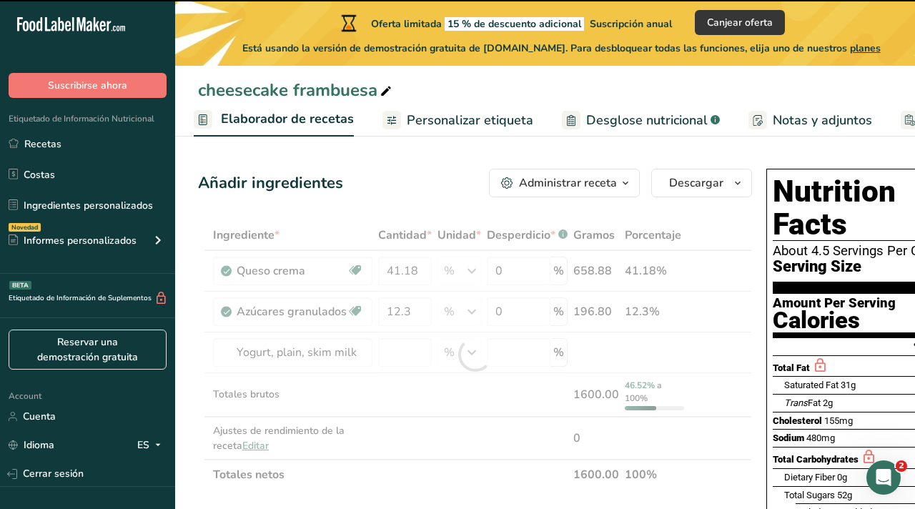
type input "0"
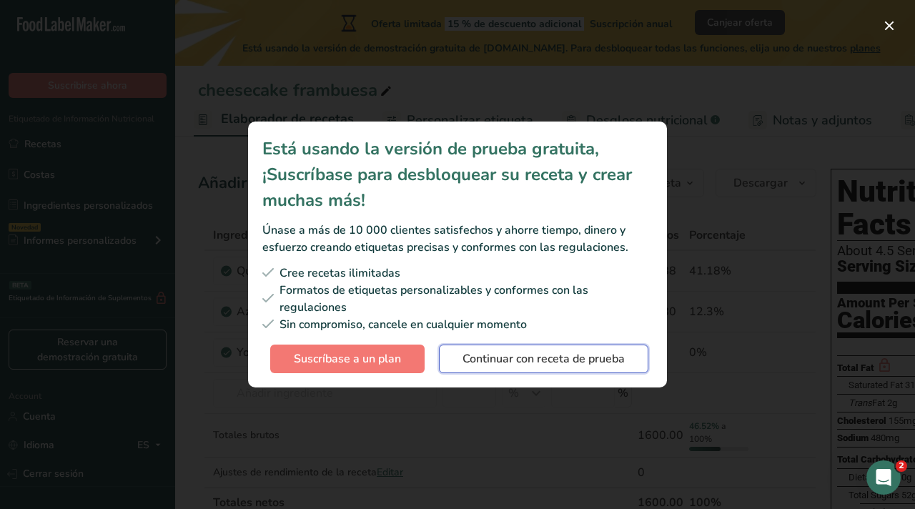
click at [492, 357] on span "Continuar con receta de prueba" at bounding box center [543, 358] width 162 height 17
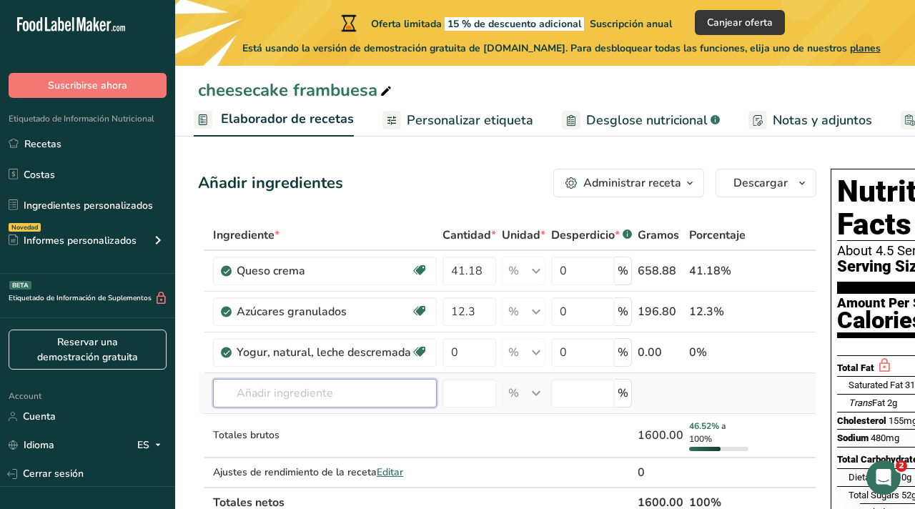
click at [319, 396] on input "text" at bounding box center [325, 393] width 224 height 29
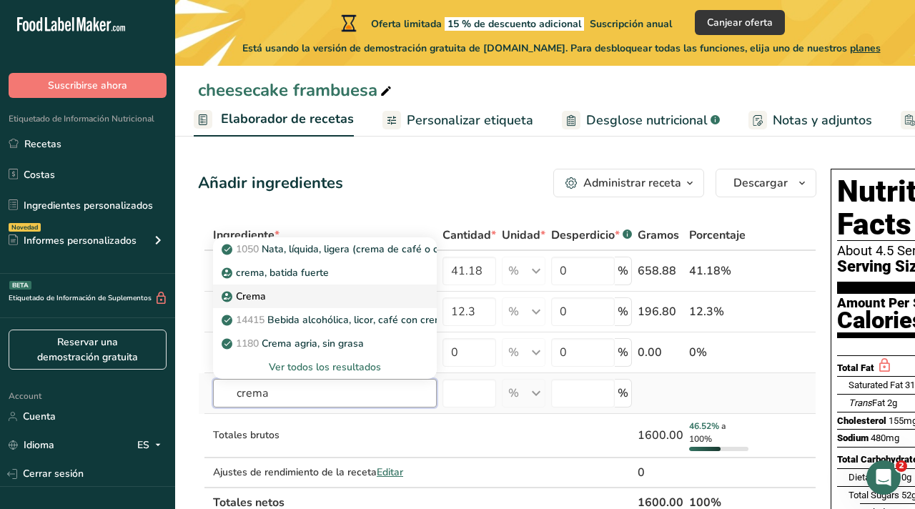
type input "crema"
click at [329, 298] on div "Crema" at bounding box center [313, 296] width 178 height 15
type input "Cream"
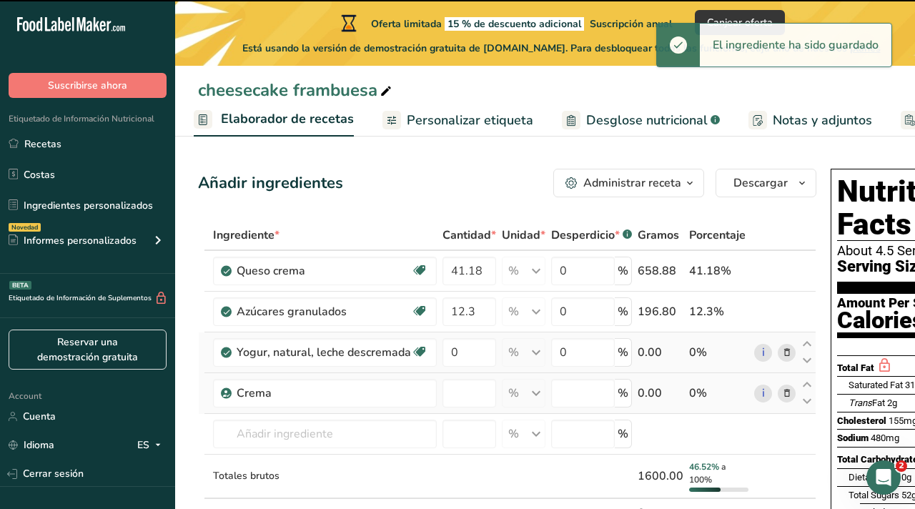
type input "0"
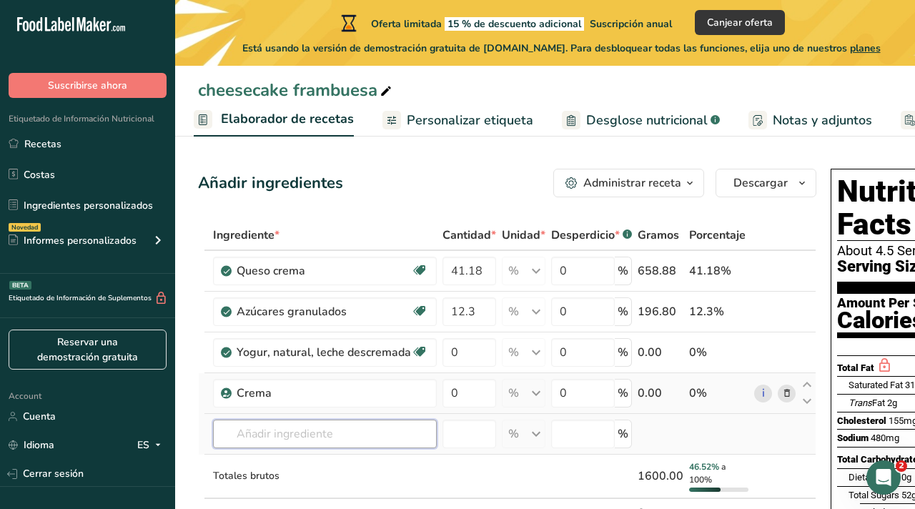
click at [244, 432] on input "text" at bounding box center [325, 433] width 224 height 29
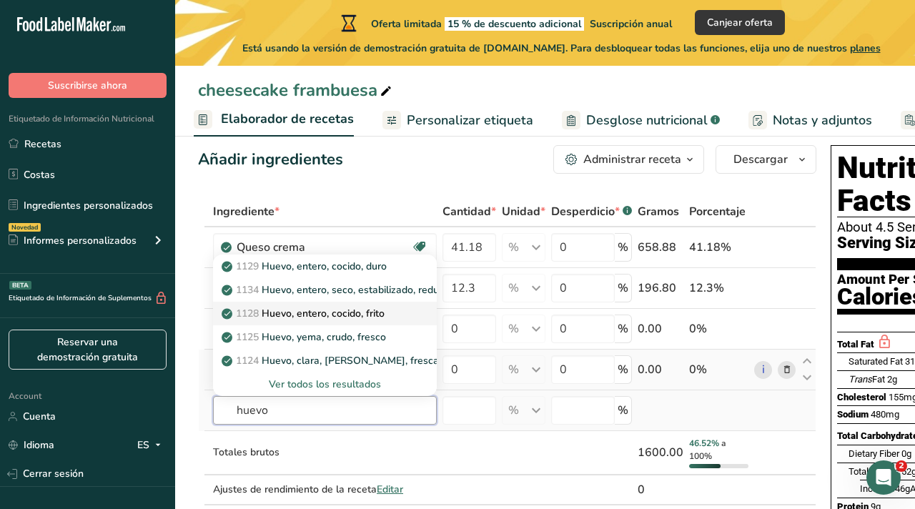
scroll to position [26, 0]
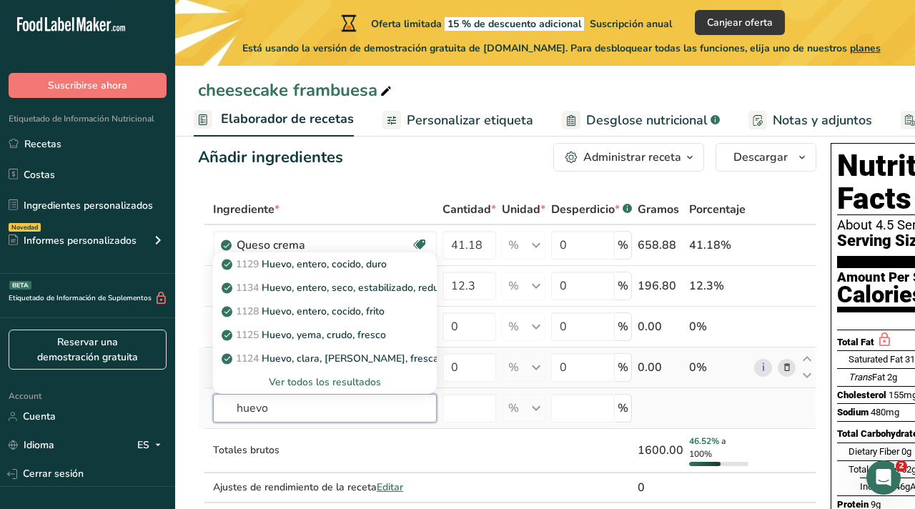
type input "huevo"
click at [294, 384] on div "Ver todos los resultados" at bounding box center [324, 381] width 201 height 15
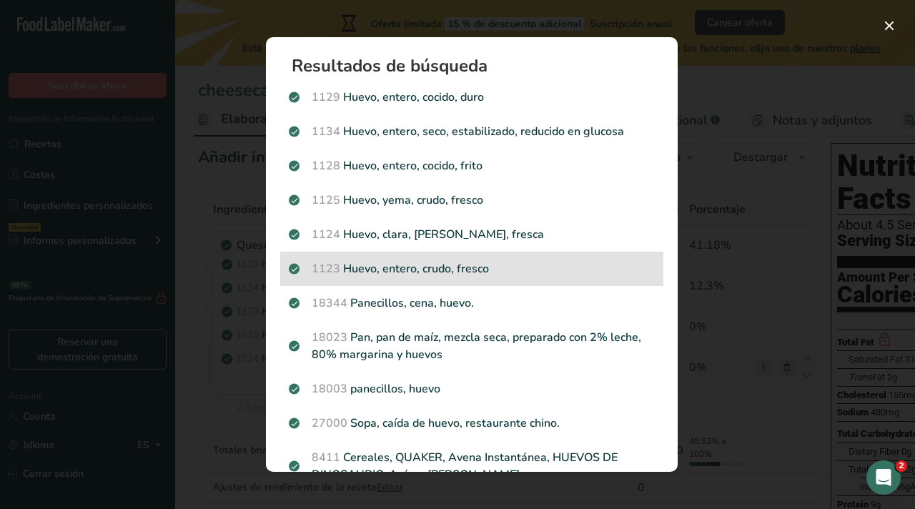
click at [371, 278] on div "1123 Huevo, entero, crudo, fresco" at bounding box center [471, 268] width 383 height 34
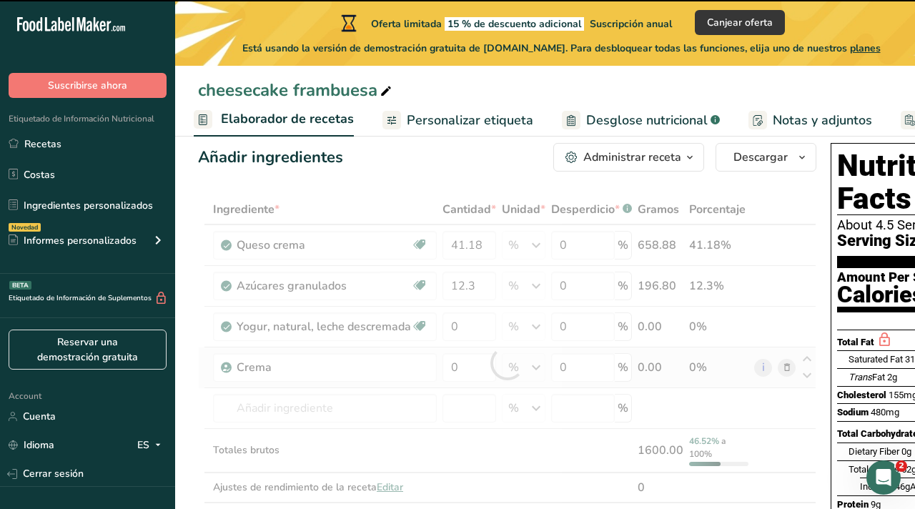
type input "0"
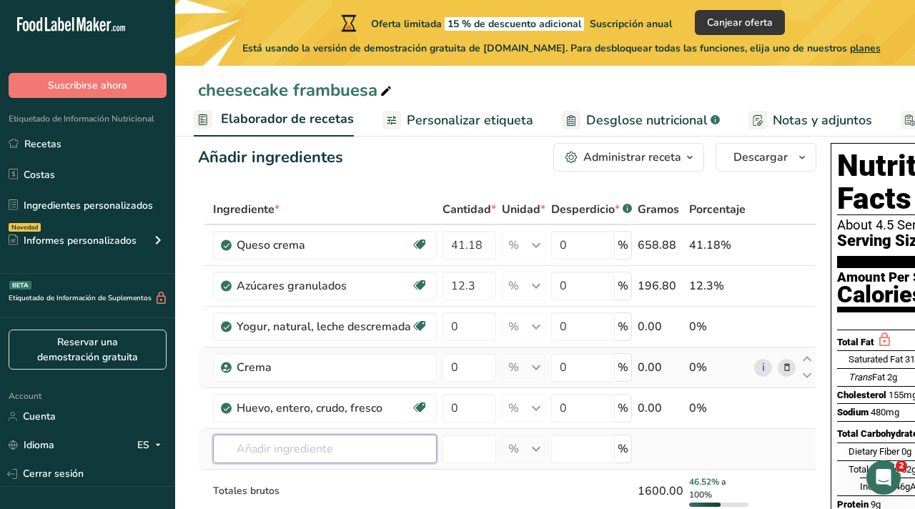
click at [279, 447] on input "text" at bounding box center [325, 448] width 224 height 29
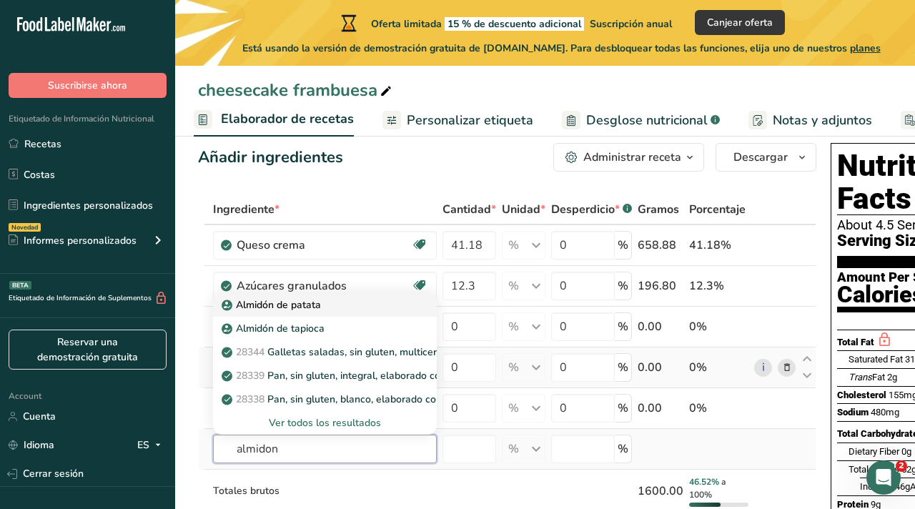
type input "almidon"
click at [274, 305] on p "Almidón de patata" at bounding box center [272, 304] width 96 height 15
type input "Potato Starch"
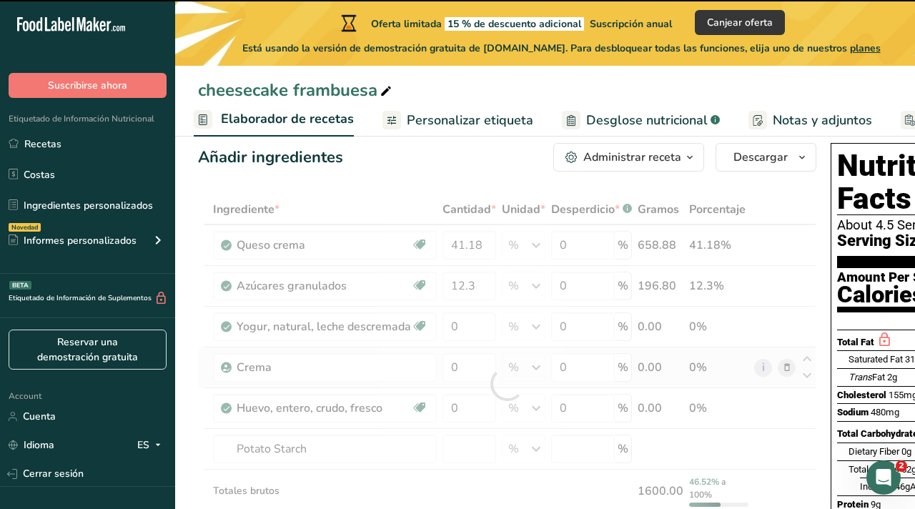
type input "0"
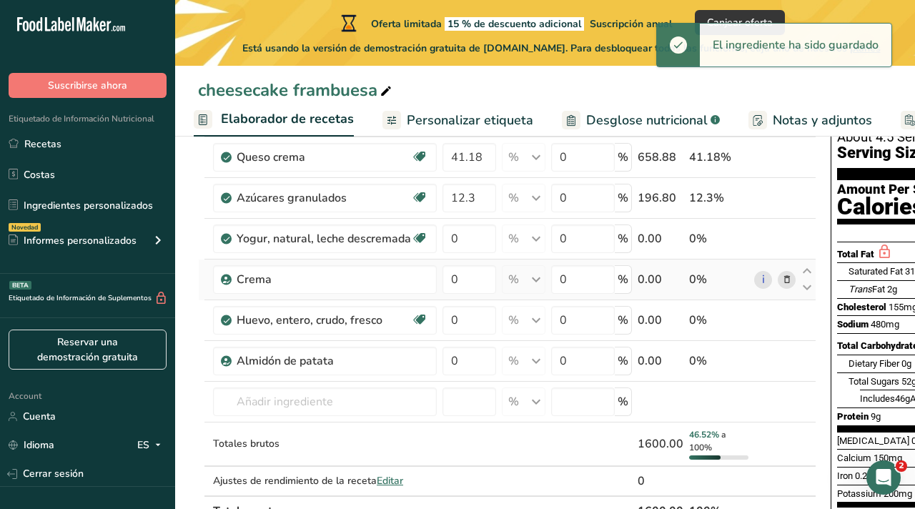
scroll to position [131, 0]
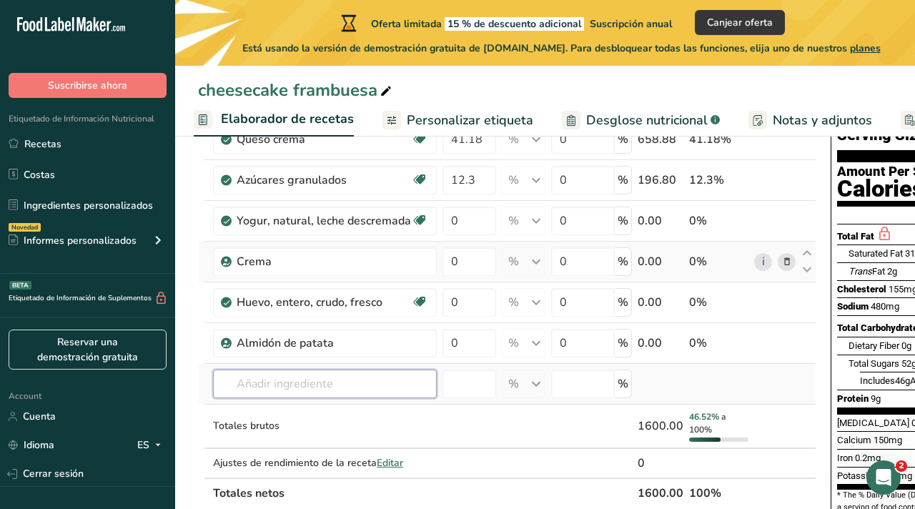
click at [307, 377] on input "text" at bounding box center [325, 383] width 224 height 29
click at [282, 382] on input "text" at bounding box center [323, 383] width 224 height 29
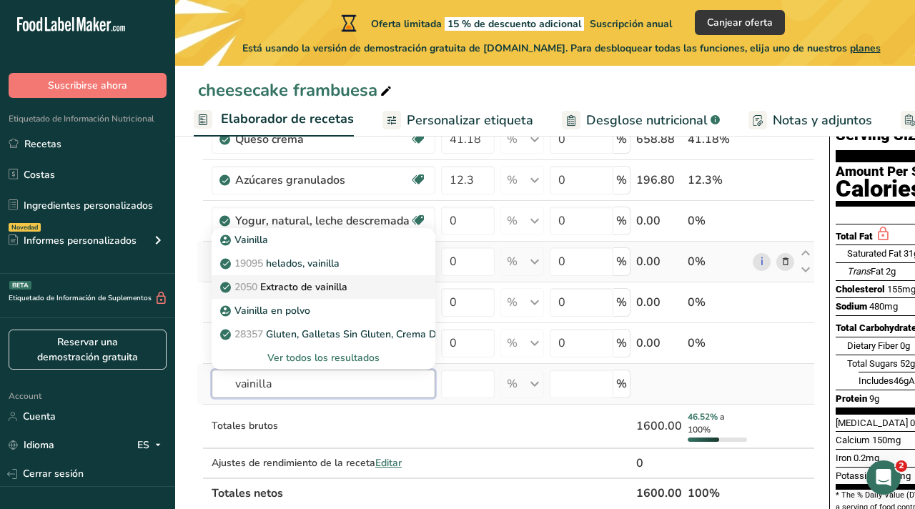
type input "vainilla"
click at [324, 286] on p "2050 Extracto de vainilla" at bounding box center [285, 286] width 124 height 15
type input "Vanilla extract"
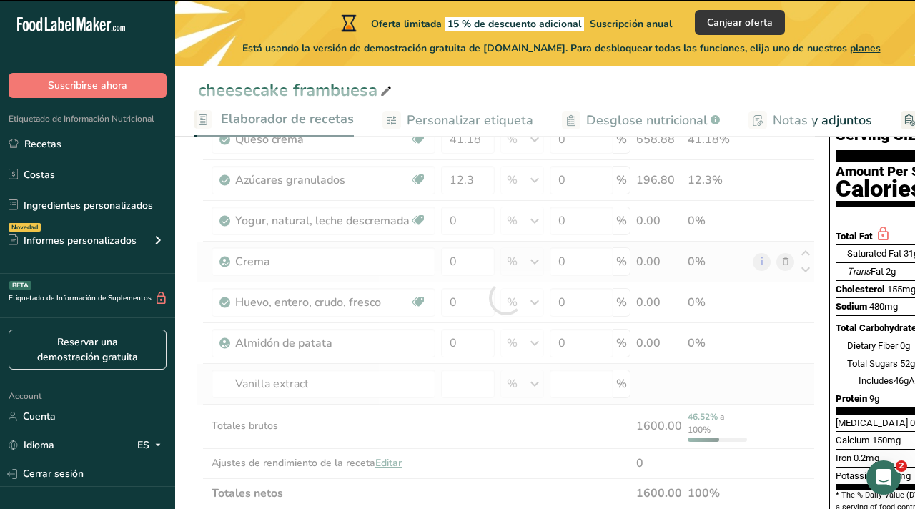
type input "0"
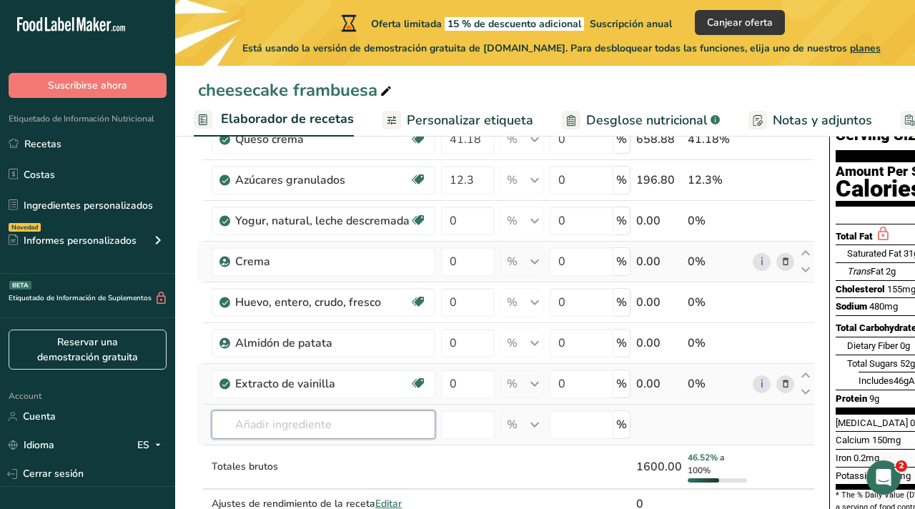
click at [276, 429] on input "text" at bounding box center [323, 424] width 224 height 29
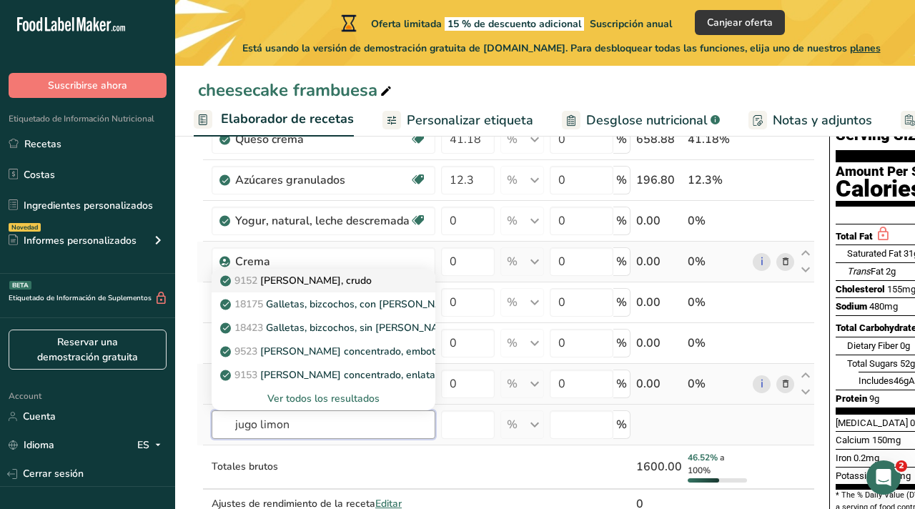
type input "jugo limon"
click at [317, 276] on p "9152 Jugo de limón, crudo" at bounding box center [297, 280] width 149 height 15
type input "Lemon juice, raw"
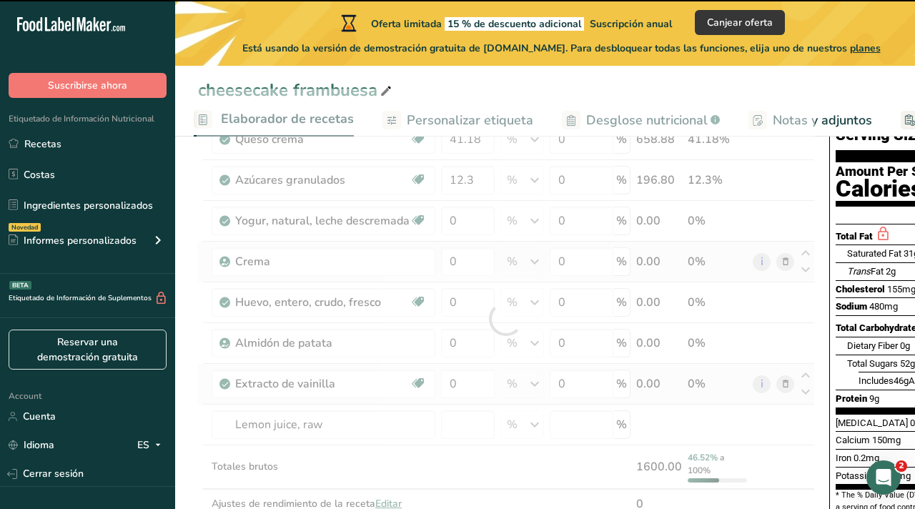
type input "0"
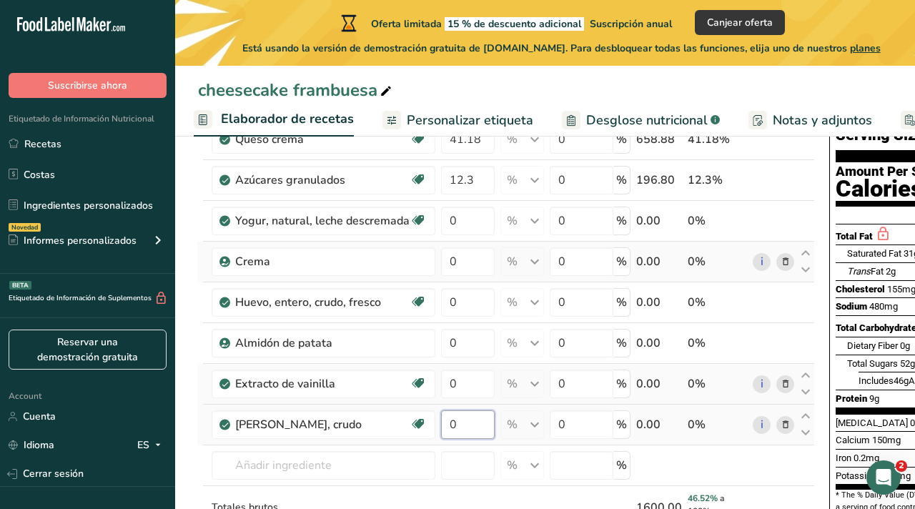
click at [474, 426] on input "0" at bounding box center [468, 424] width 54 height 29
type input "2"
type input "20.6"
click at [467, 462] on div "Ingrediente * Cantidad * Unidad * Desperdicio * .a-a{fill:#347362;}.b-a{fill:#f…" at bounding box center [505, 339] width 618 height 501
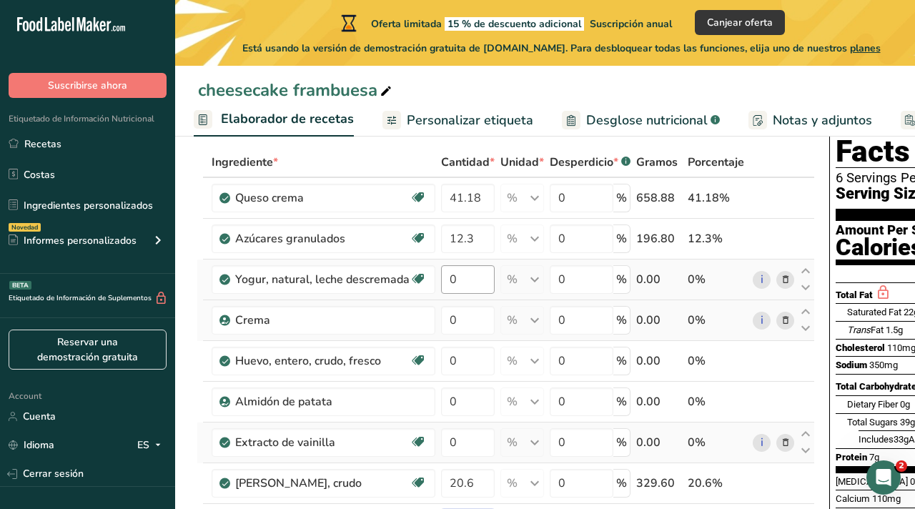
scroll to position [69, 0]
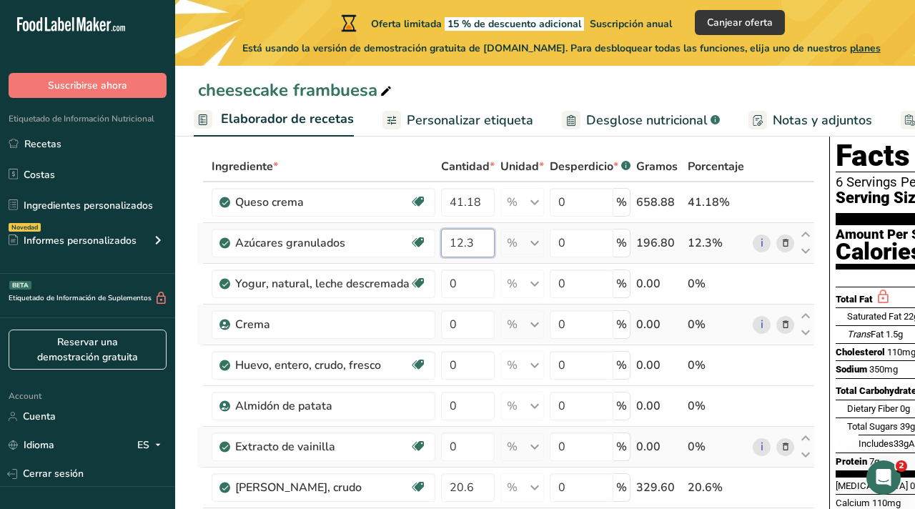
click at [481, 242] on input "12.3" at bounding box center [468, 243] width 54 height 29
type input "1"
type input "0"
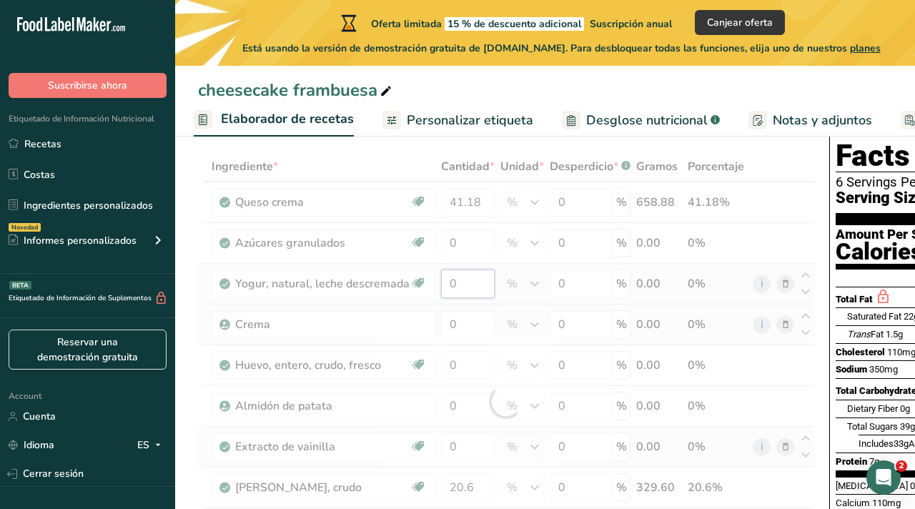
click at [460, 279] on div "Ingrediente * Cantidad * Unidad * Desperdicio * .a-a{fill:#347362;}.b-a{fill:#f…" at bounding box center [505, 401] width 618 height 501
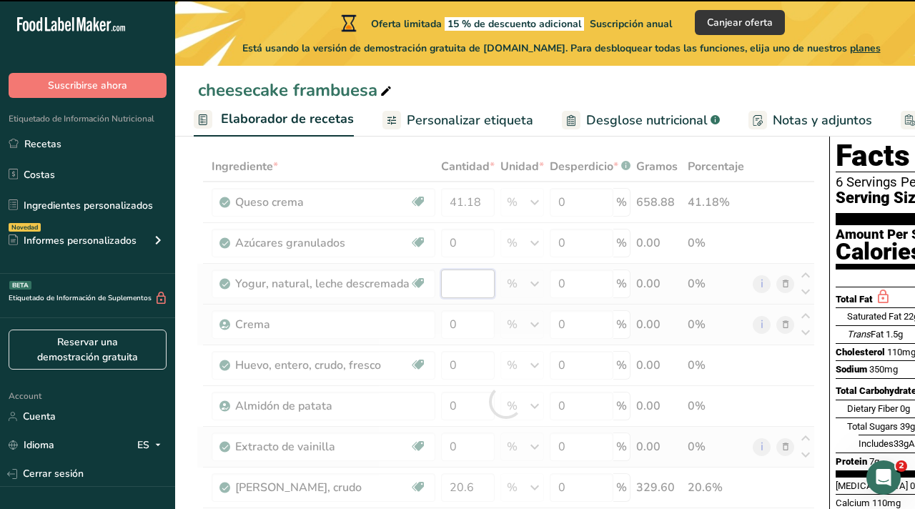
type input "0"
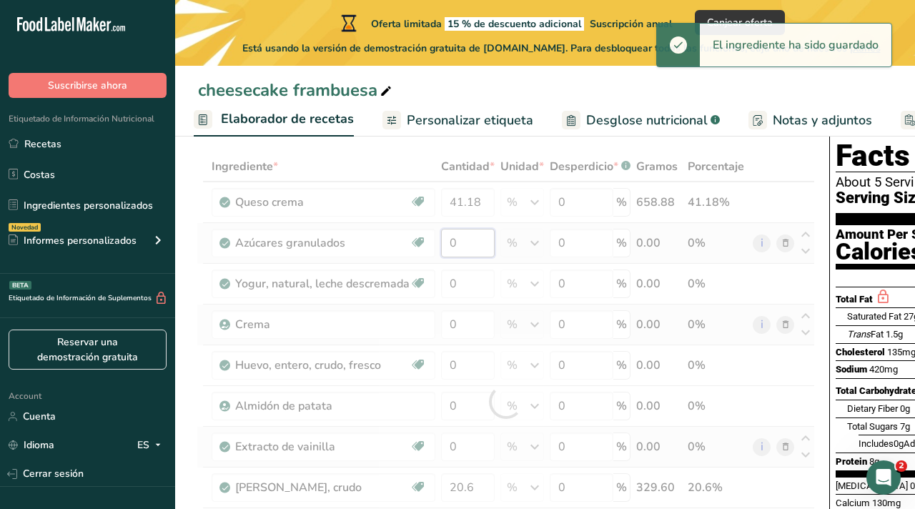
click at [469, 242] on div "Ingrediente * Cantidad * Unidad * Desperdicio * .a-a{fill:#347362;}.b-a{fill:#f…" at bounding box center [505, 401] width 618 height 501
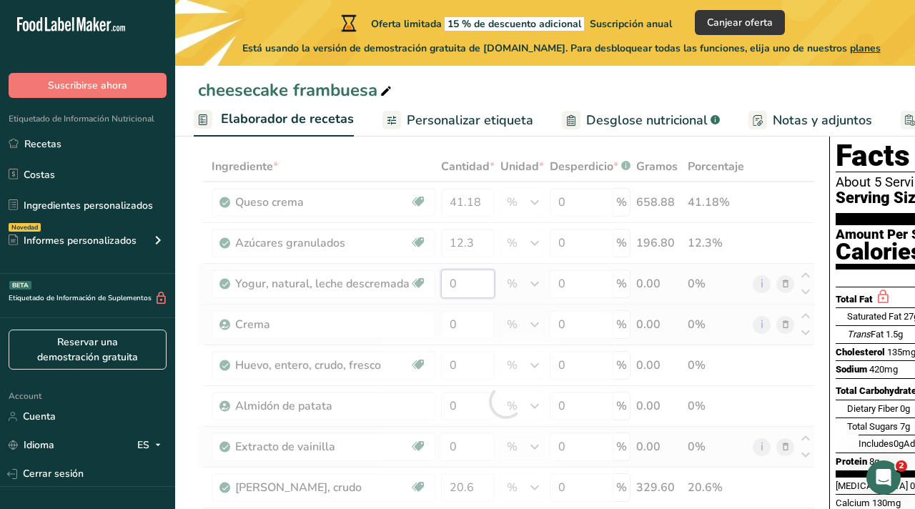
click at [466, 283] on div "Ingrediente * Cantidad * Unidad * Desperdicio * .a-a{fill:#347362;}.b-a{fill:#f…" at bounding box center [505, 401] width 618 height 501
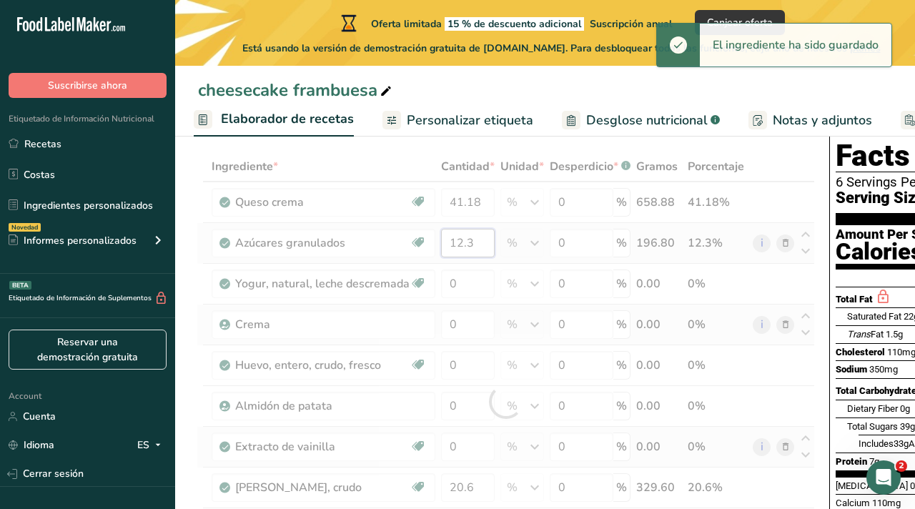
click at [473, 244] on div "Ingrediente * Cantidad * Unidad * Desperdicio * .a-a{fill:#347362;}.b-a{fill:#f…" at bounding box center [505, 401] width 618 height 501
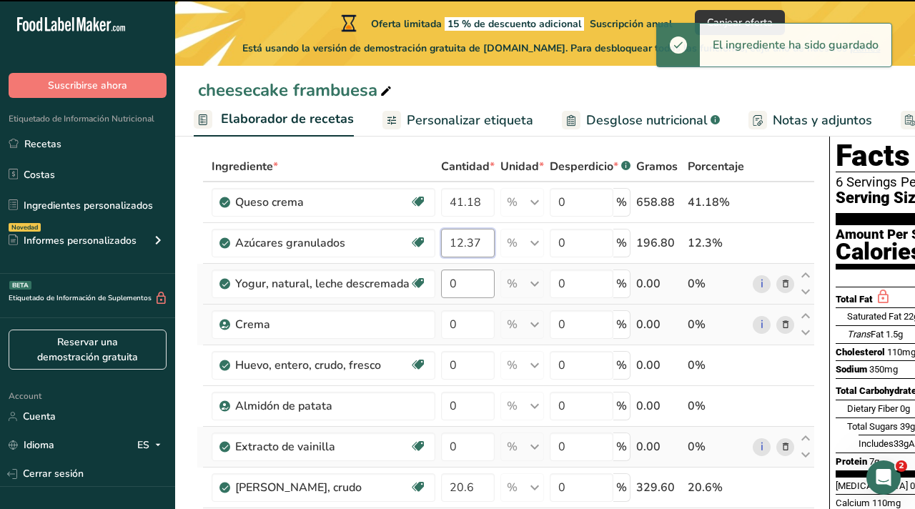
type input "12.3"
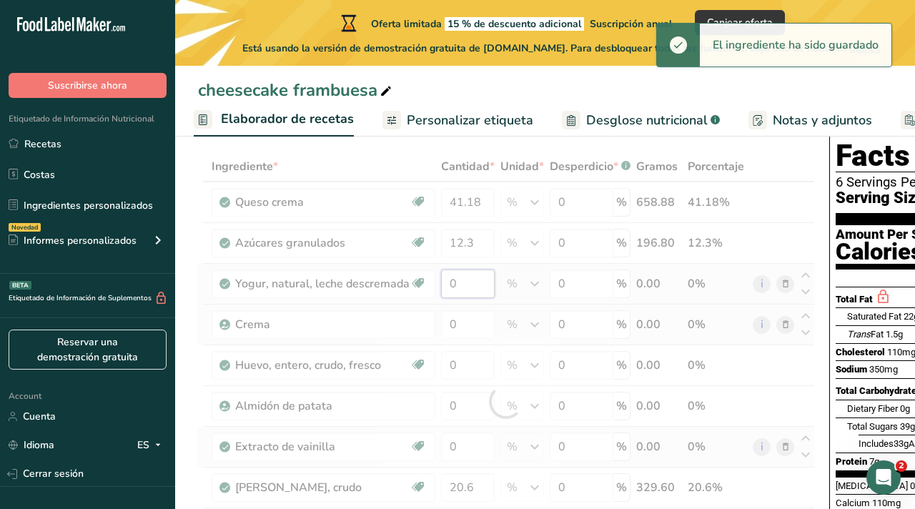
click at [464, 277] on div "Ingrediente * Cantidad * Unidad * Desperdicio * .a-a{fill:#347362;}.b-a{fill:#f…" at bounding box center [505, 401] width 618 height 501
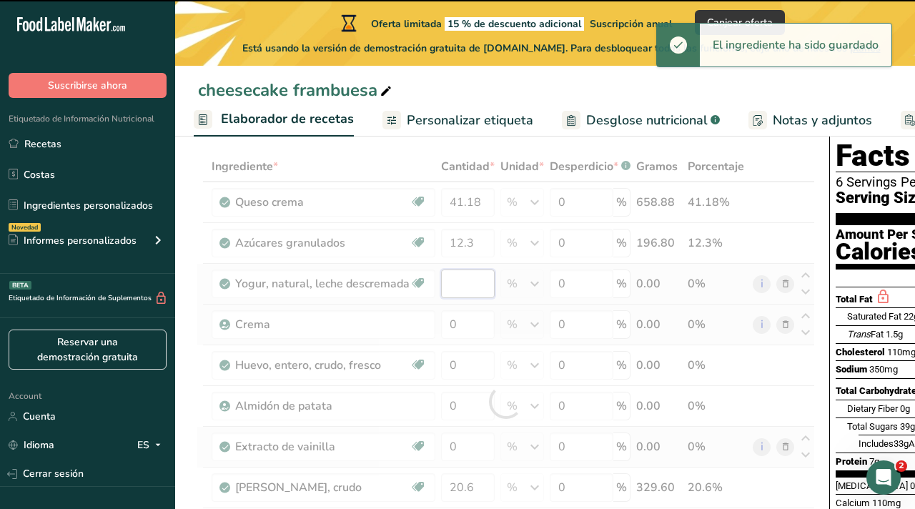
type input "0"
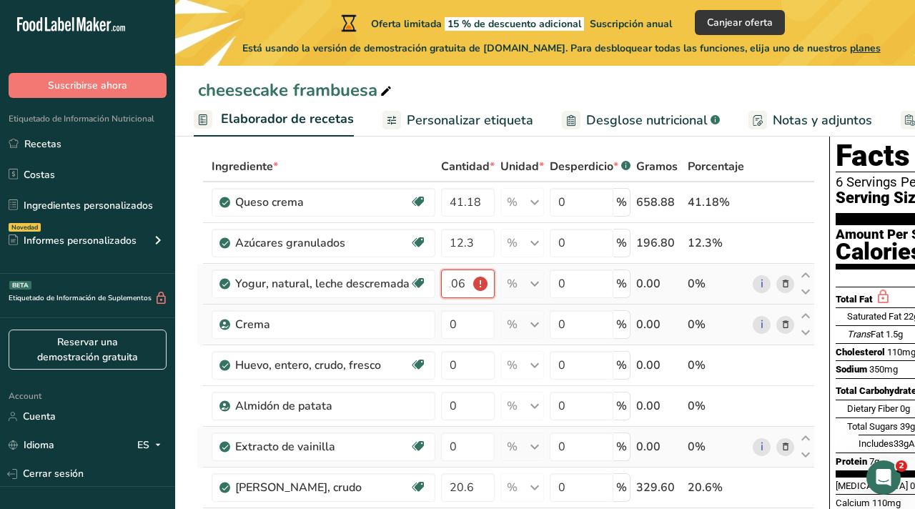
scroll to position [0, 0]
type input "20.62"
click at [451, 325] on div "Ingrediente * Cantidad * Unidad * Desperdicio * .a-a{fill:#347362;}.b-a{fill:#f…" at bounding box center [505, 395] width 618 height 488
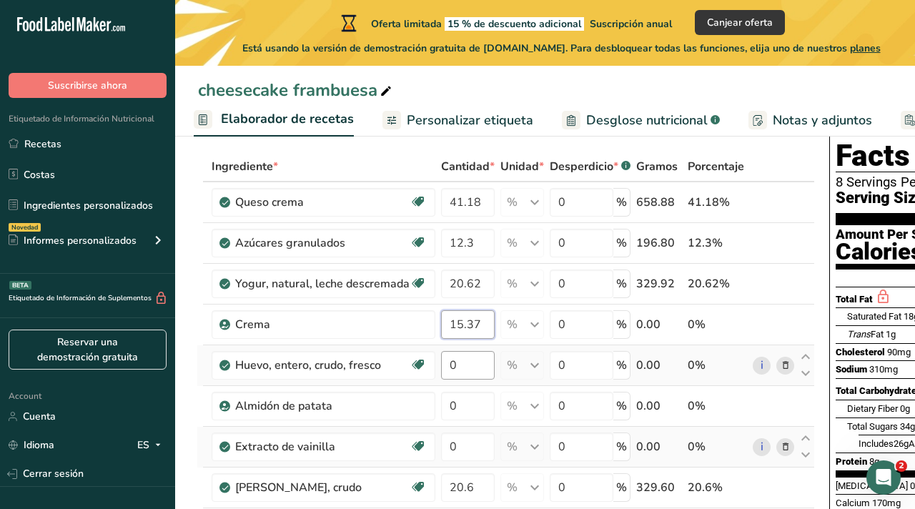
type input "15.37"
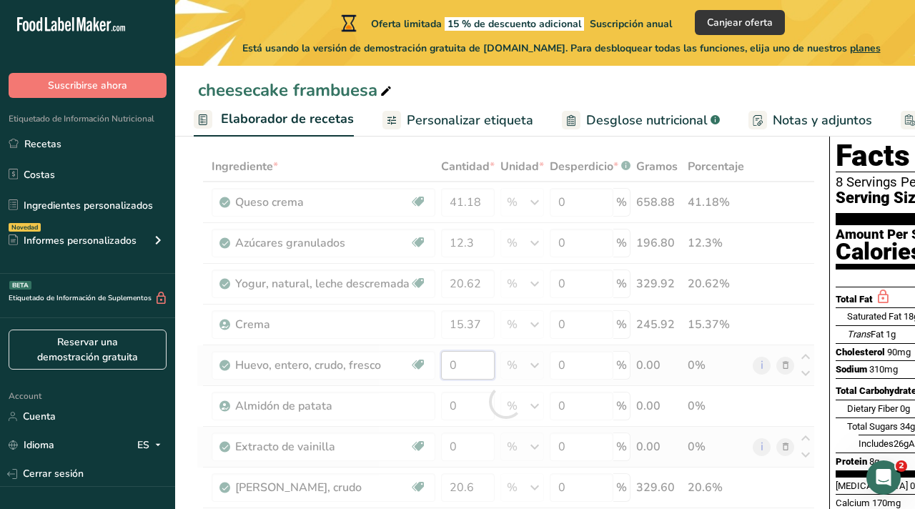
click at [457, 369] on div "Ingrediente * Cantidad * Unidad * Desperdicio * .a-a{fill:#347362;}.b-a{fill:#f…" at bounding box center [505, 401] width 618 height 501
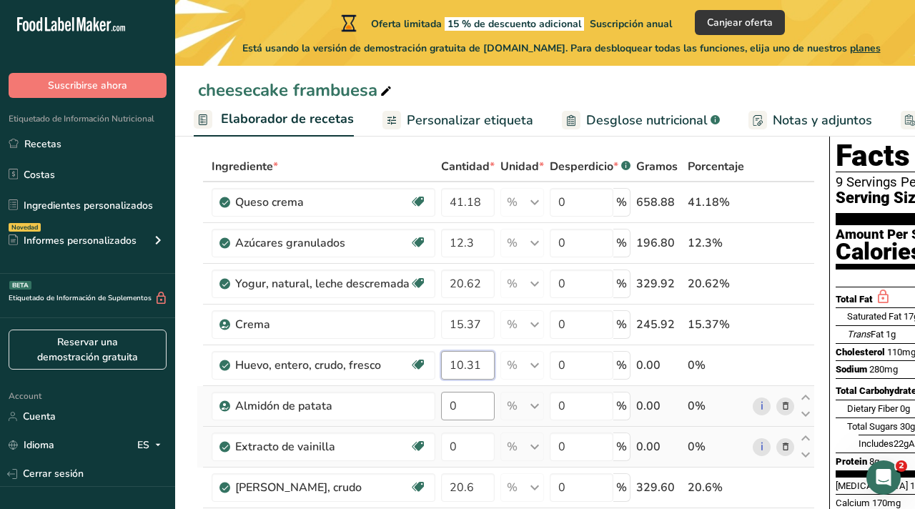
type input "10.31"
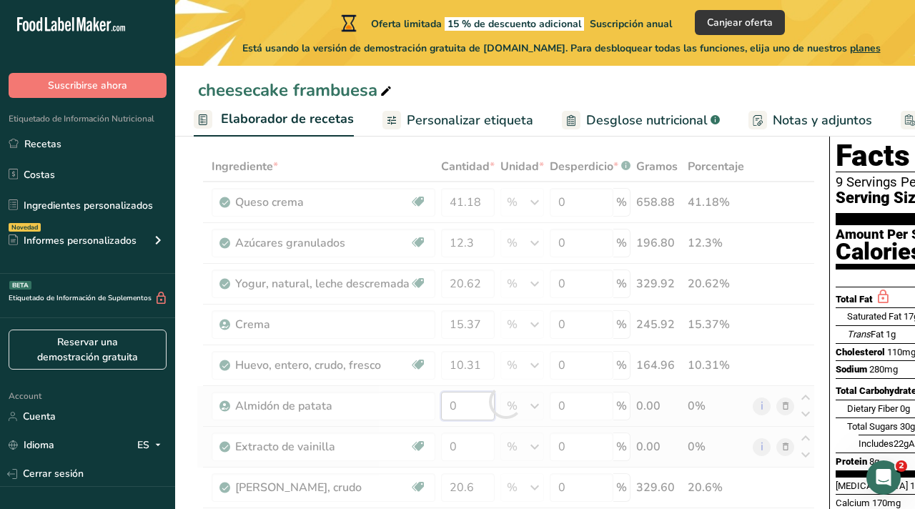
click at [473, 402] on div "Ingrediente * Cantidad * Unidad * Desperdicio * .a-a{fill:#347362;}.b-a{fill:#f…" at bounding box center [505, 401] width 618 height 501
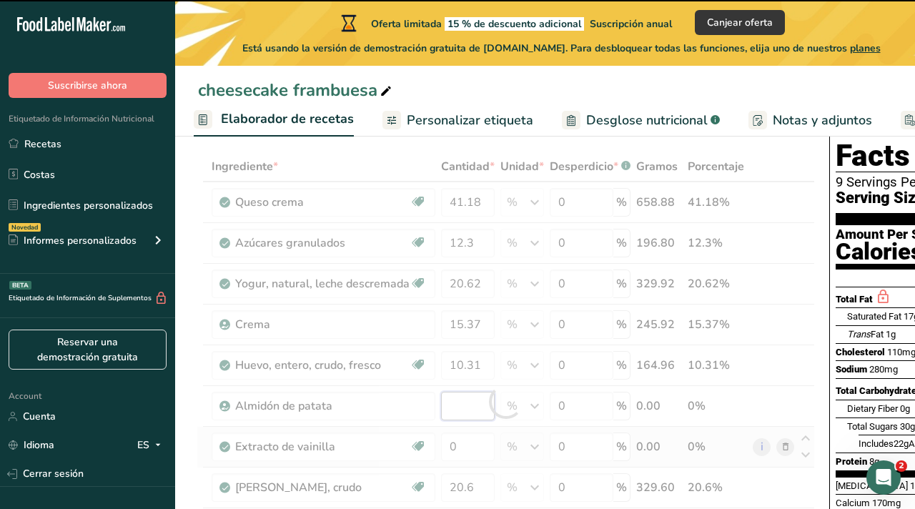
type input "0"
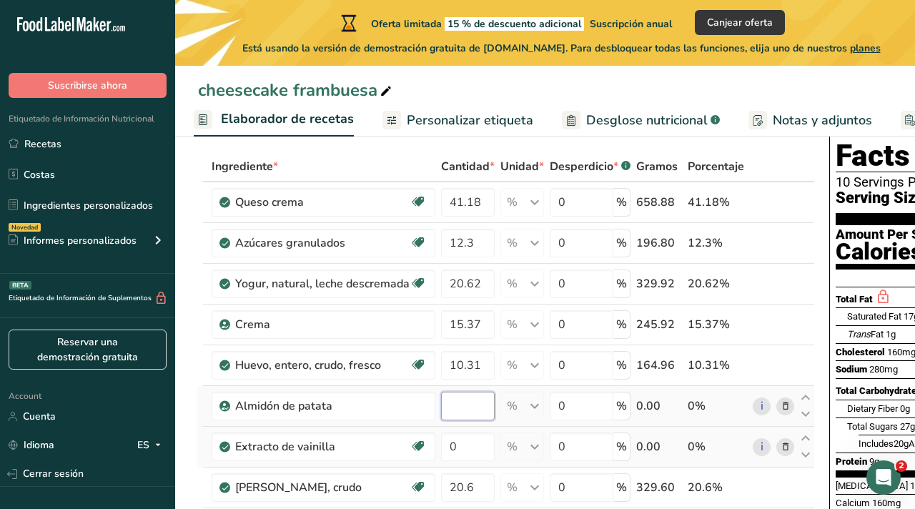
type input "3"
type input "3.12"
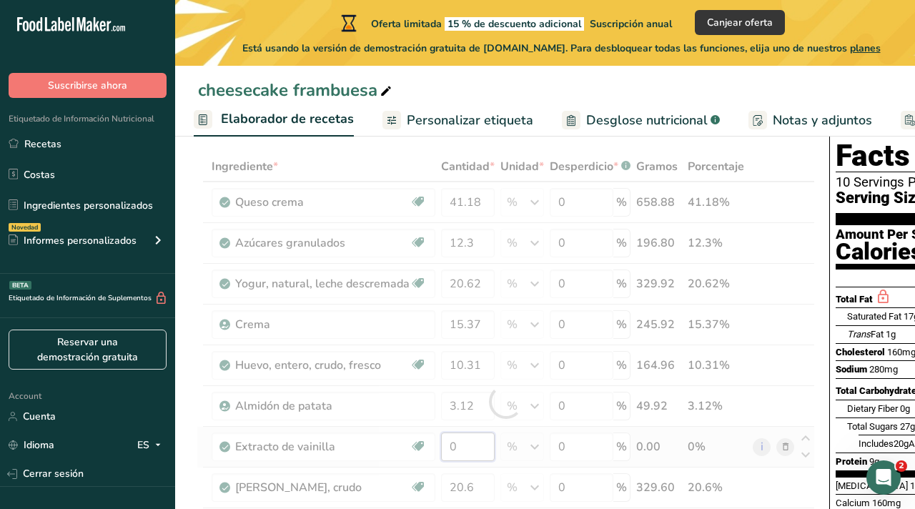
click at [471, 449] on div "Ingrediente * Cantidad * Unidad * Desperdicio * .a-a{fill:#347362;}.b-a{fill:#f…" at bounding box center [505, 401] width 618 height 501
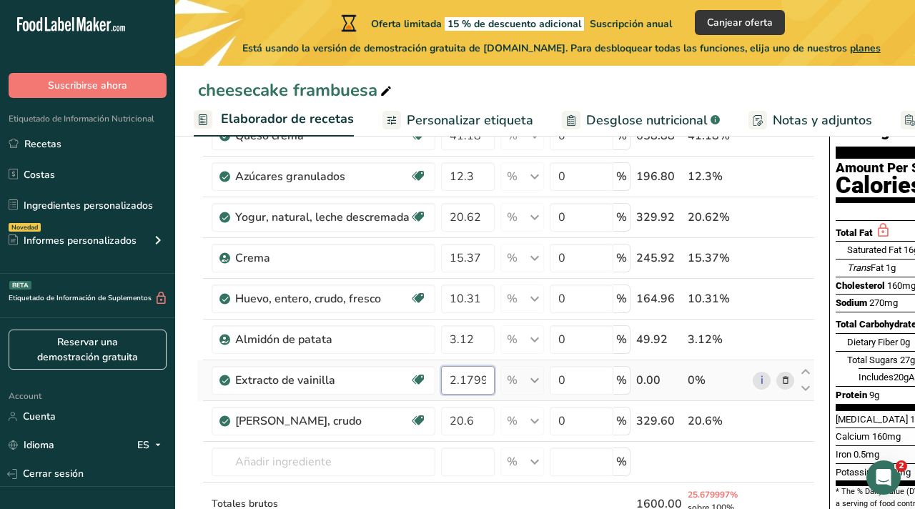
scroll to position [152, 0]
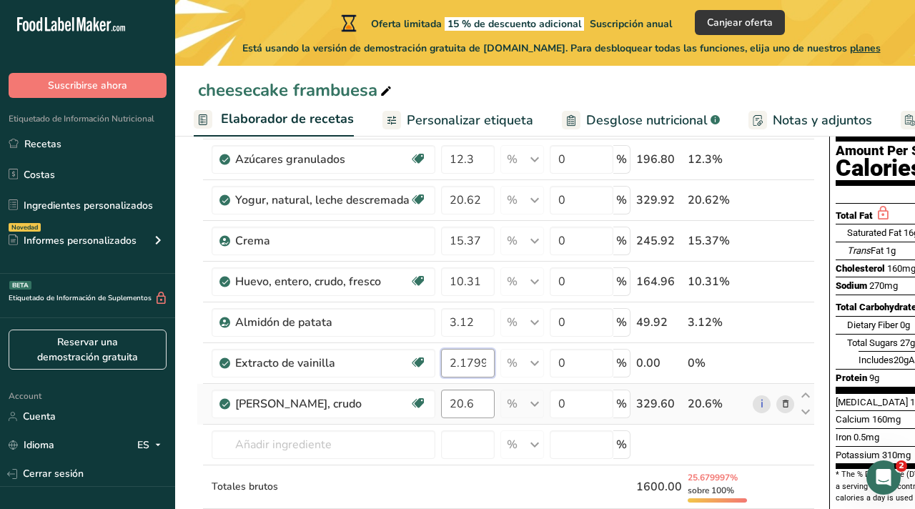
type input "2.179997"
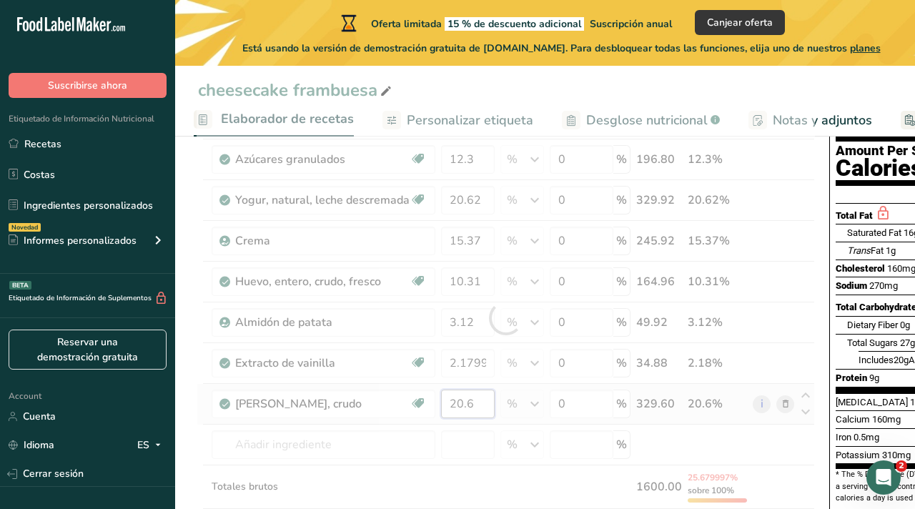
click at [478, 409] on div "Ingrediente * Cantidad * Unidad * Desperdicio * .a-a{fill:#347362;}.b-a{fill:#f…" at bounding box center [505, 318] width 618 height 501
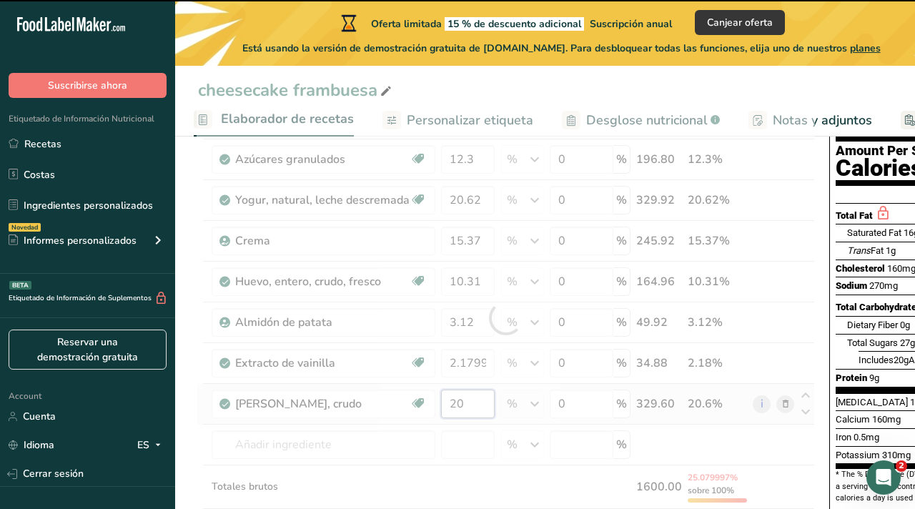
type input "2"
type input "2.18"
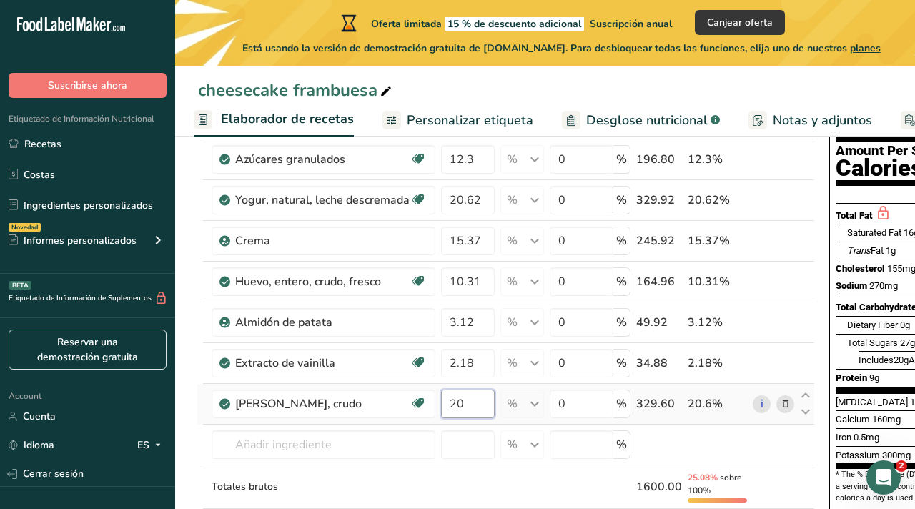
type input "2"
click at [479, 450] on div "Ingrediente * Cantidad * Unidad * Desperdicio * .a-a{fill:#347362;}.b-a{fill:#f…" at bounding box center [505, 318] width 618 height 501
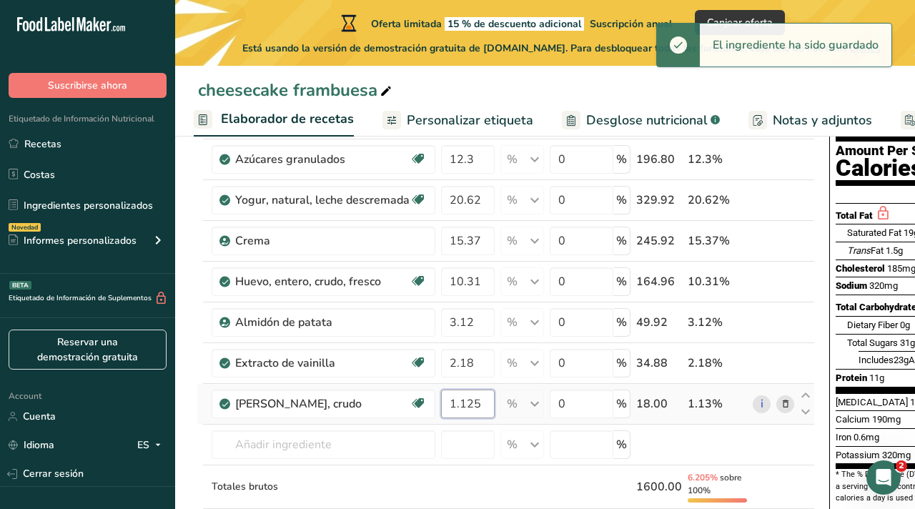
click at [485, 402] on input "1.125" at bounding box center [468, 403] width 54 height 29
type input "1.12"
click at [492, 322] on div "Ingrediente * Cantidad * Unidad * Desperdicio * .a-a{fill:#347362;}.b-a{fill:#f…" at bounding box center [505, 318] width 618 height 501
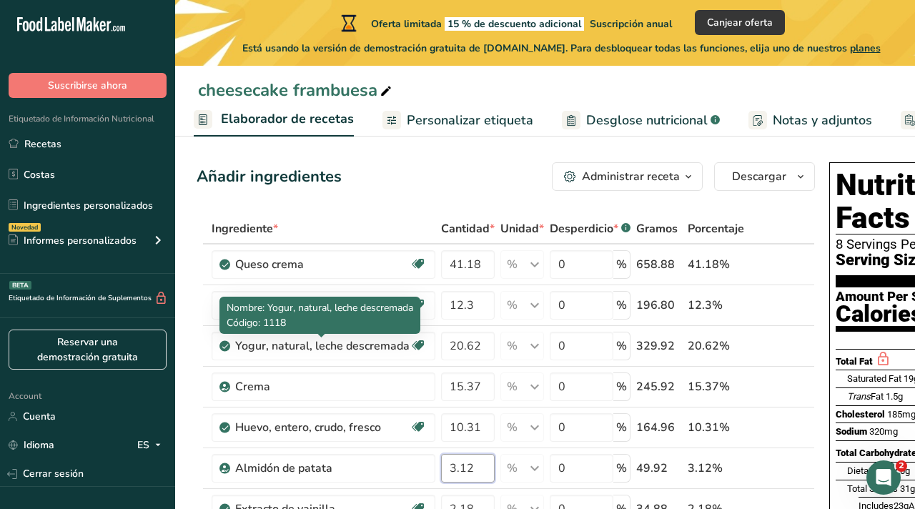
scroll to position [0, 0]
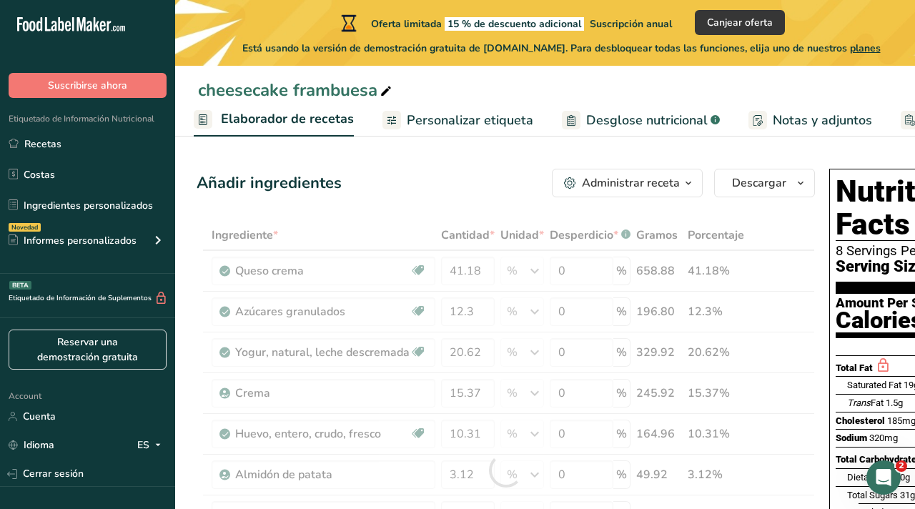
click at [657, 188] on div "Administrar receta" at bounding box center [631, 182] width 98 height 17
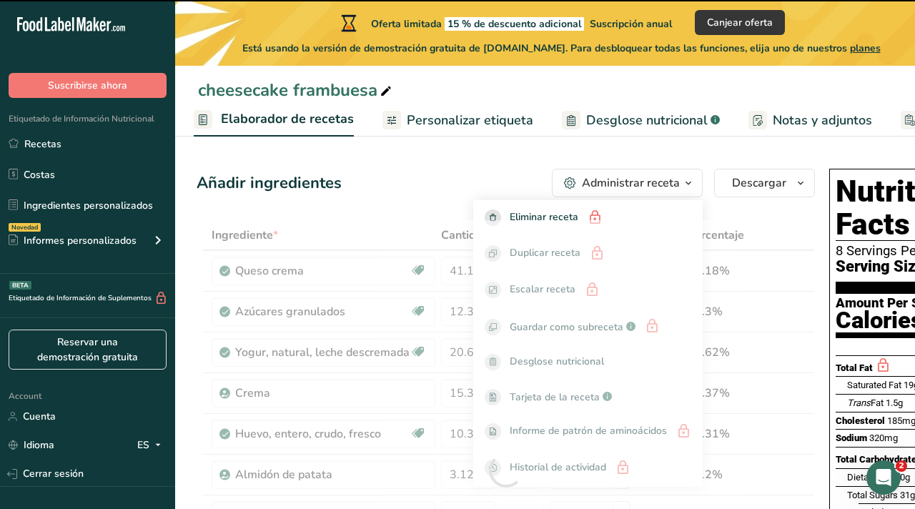
click at [657, 188] on div "Administrar receta" at bounding box center [631, 182] width 98 height 17
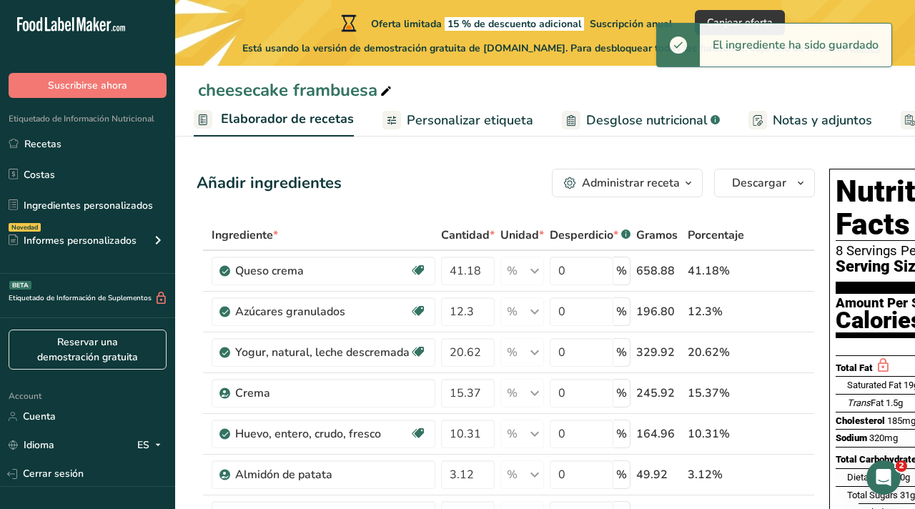
click at [469, 123] on span "Personalizar etiqueta" at bounding box center [470, 120] width 126 height 19
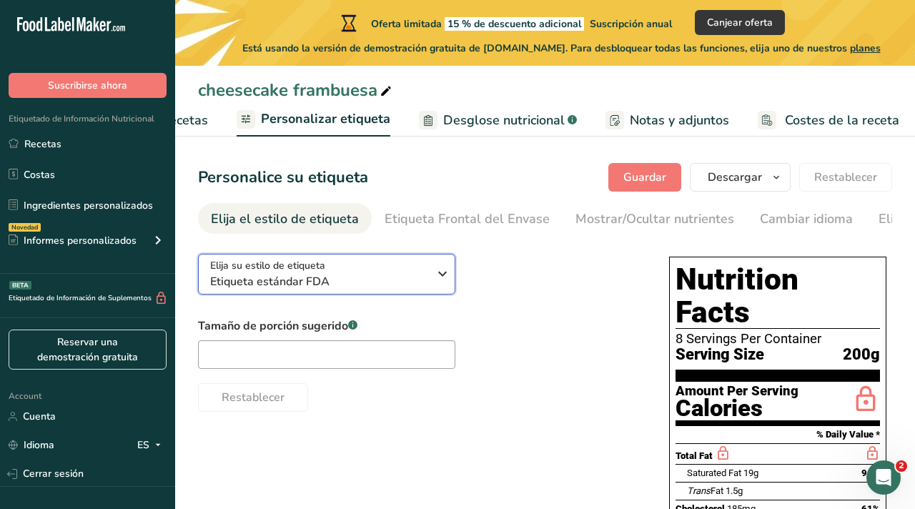
click at [347, 279] on span "Etiqueta estándar FDA" at bounding box center [319, 281] width 218 height 17
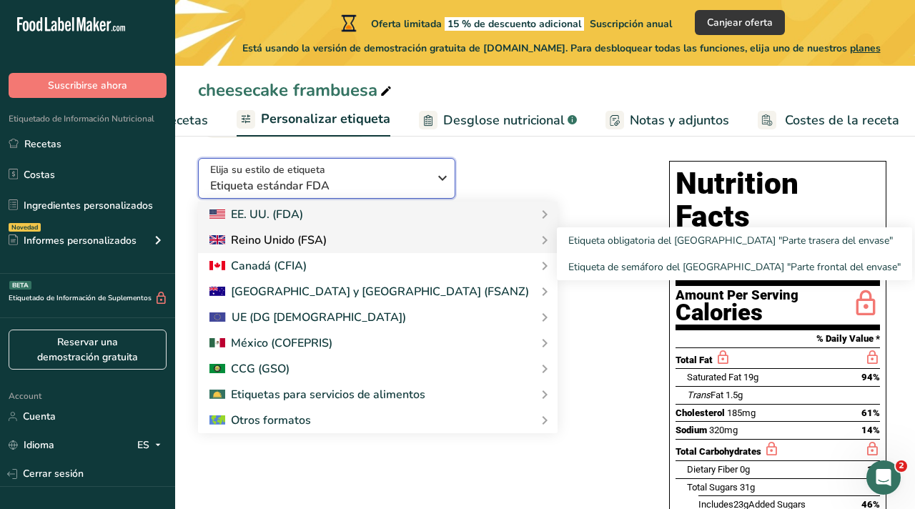
scroll to position [97, 0]
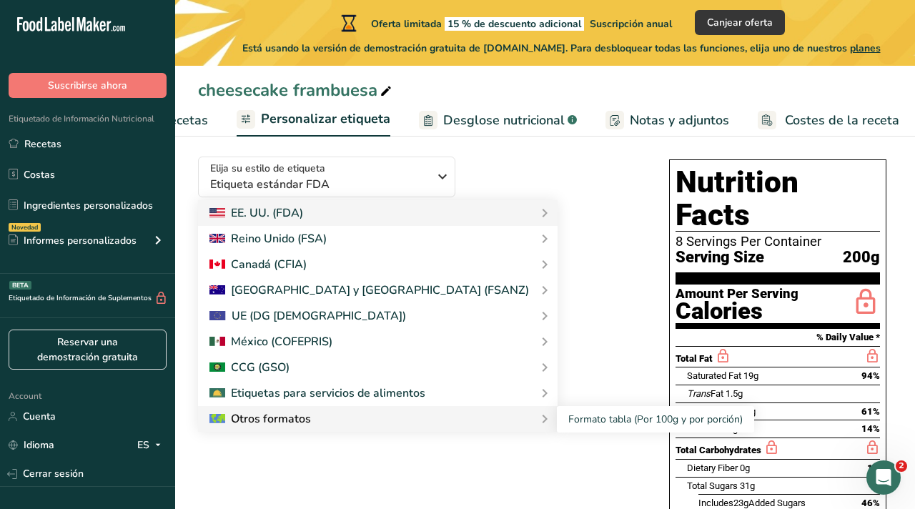
click at [296, 414] on div "Otros formatos" at bounding box center [259, 418] width 101 height 17
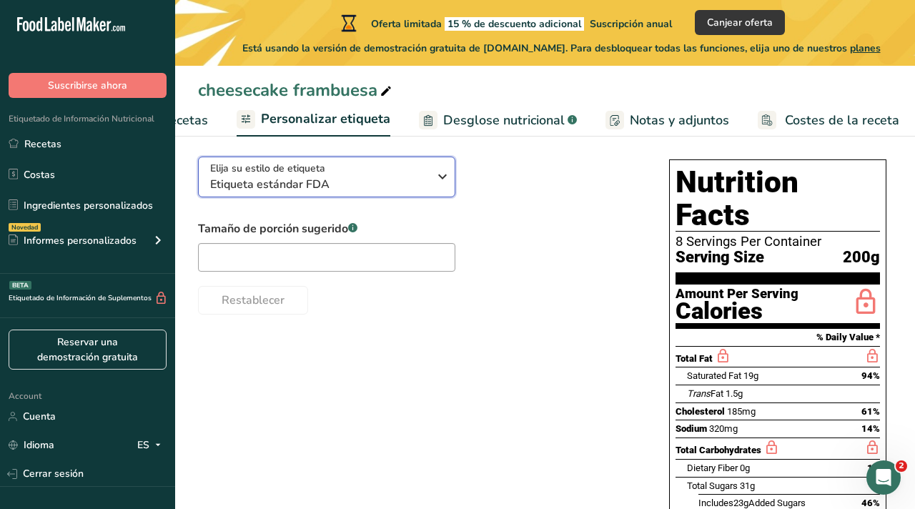
click at [391, 184] on span "Etiqueta estándar FDA" at bounding box center [319, 184] width 218 height 17
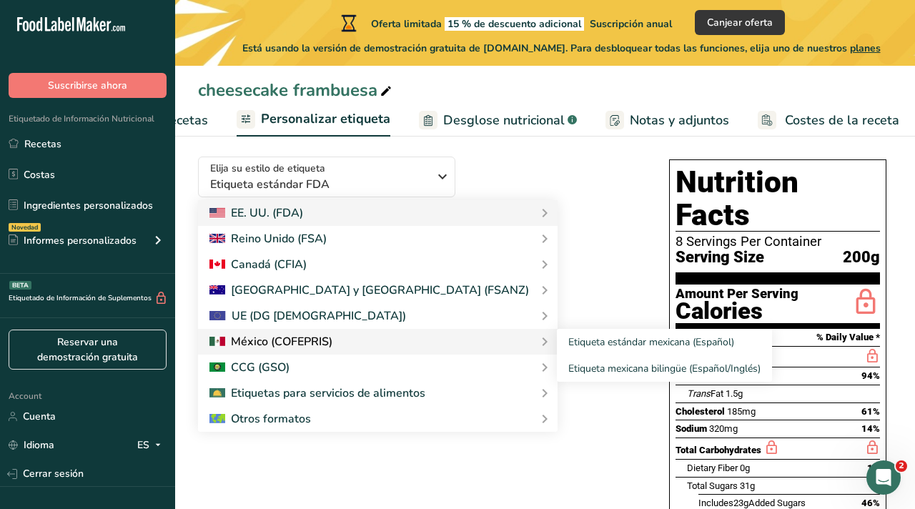
click at [310, 346] on div at bounding box center [270, 341] width 123 height 17
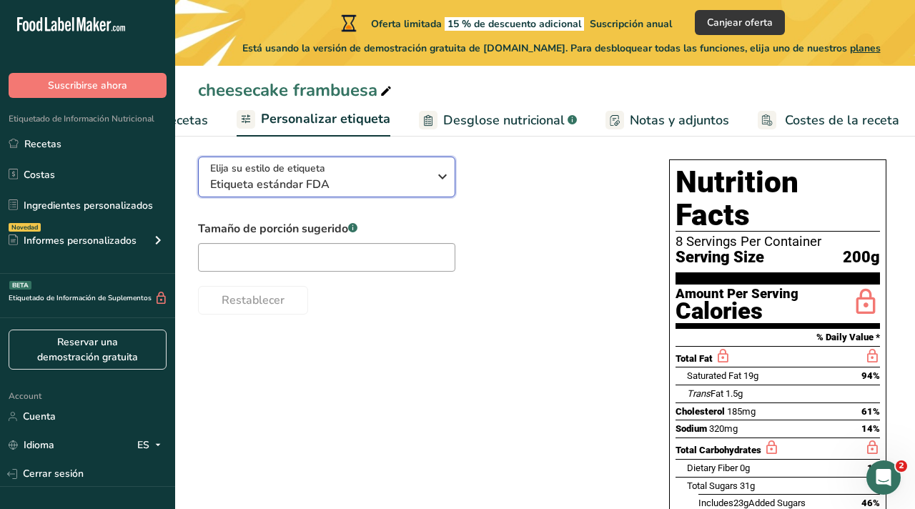
click at [419, 181] on span "Etiqueta estándar FDA" at bounding box center [319, 184] width 218 height 17
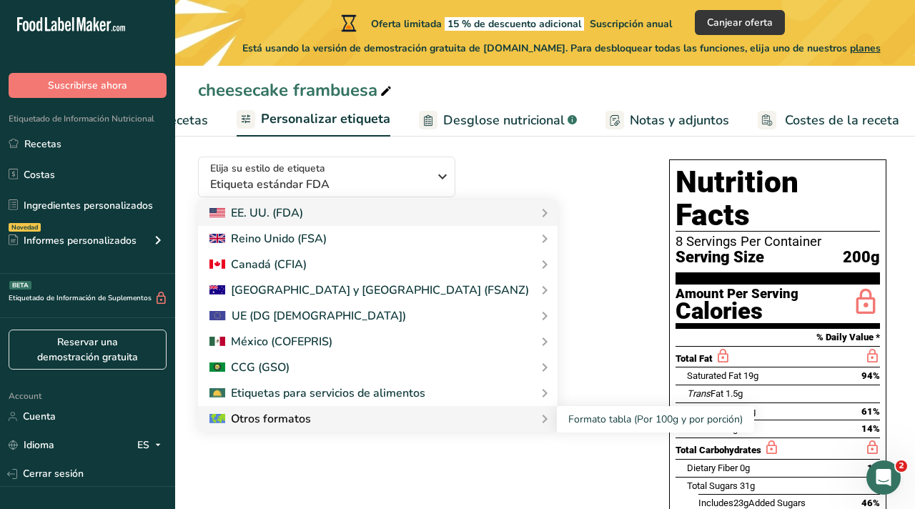
click at [268, 417] on div "Otros formatos" at bounding box center [259, 418] width 101 height 17
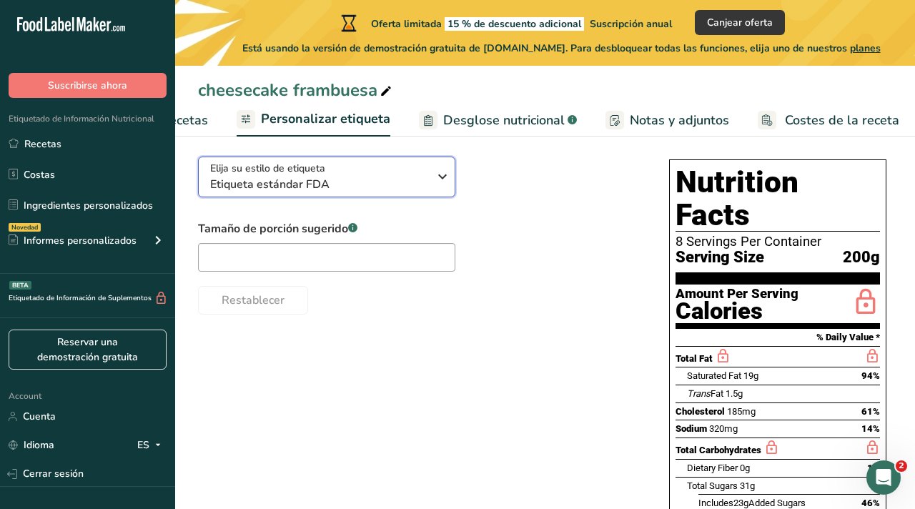
click at [371, 186] on span "Etiqueta estándar FDA" at bounding box center [319, 184] width 218 height 17
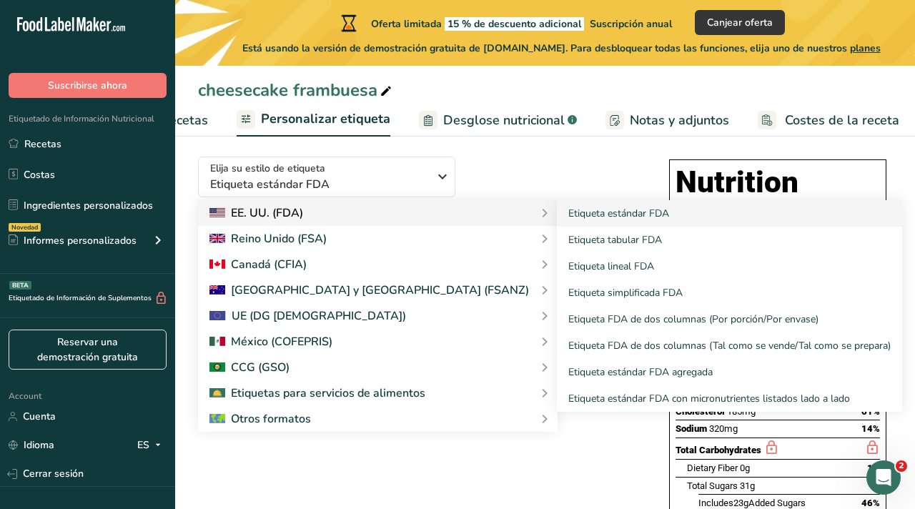
click at [346, 219] on div "EE. UU. (FDA)" at bounding box center [377, 212] width 337 height 17
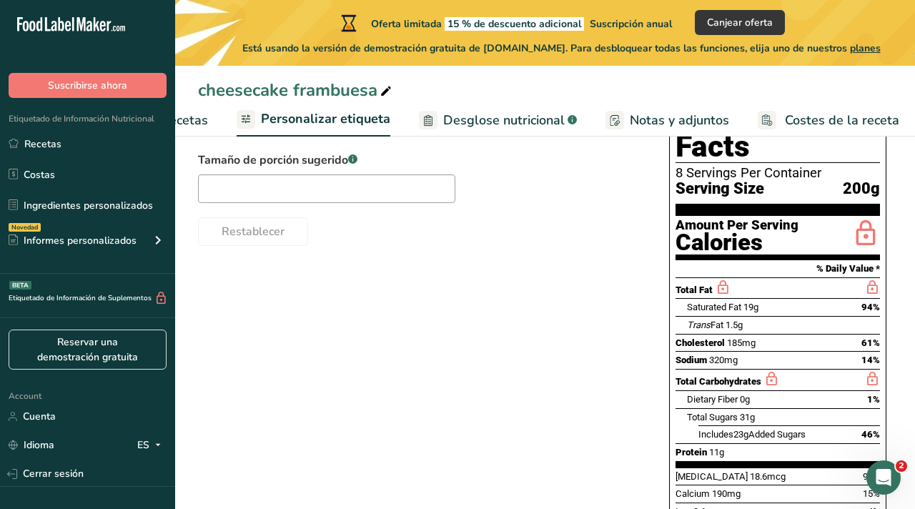
scroll to position [0, 0]
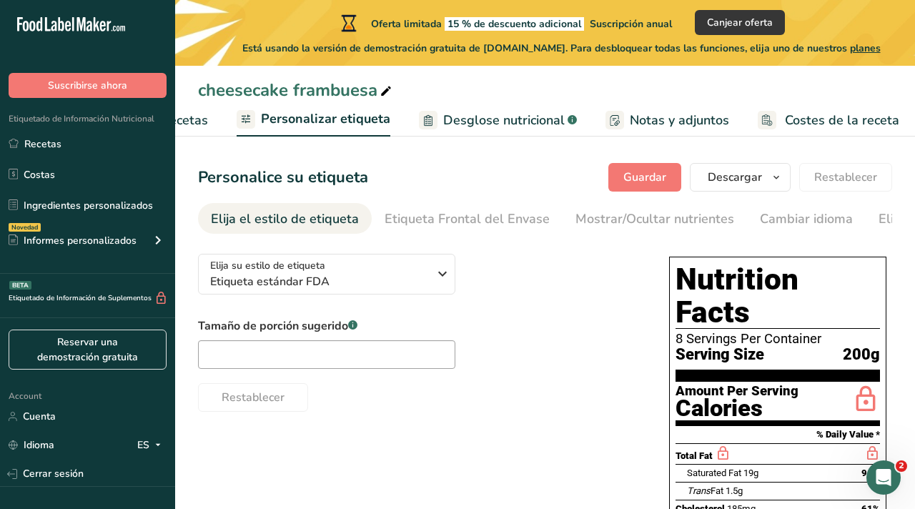
click at [491, 128] on span "Desglose nutricional" at bounding box center [503, 120] width 121 height 19
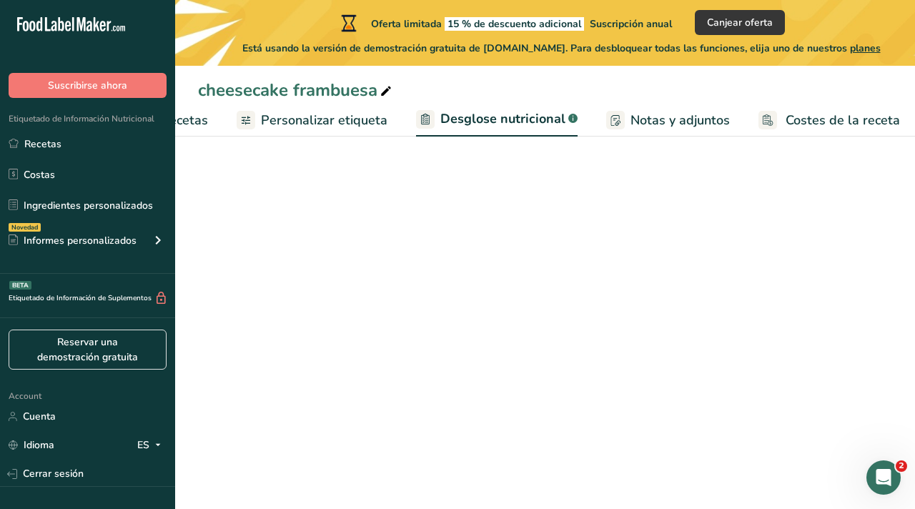
scroll to position [0, 343]
select select "Calories"
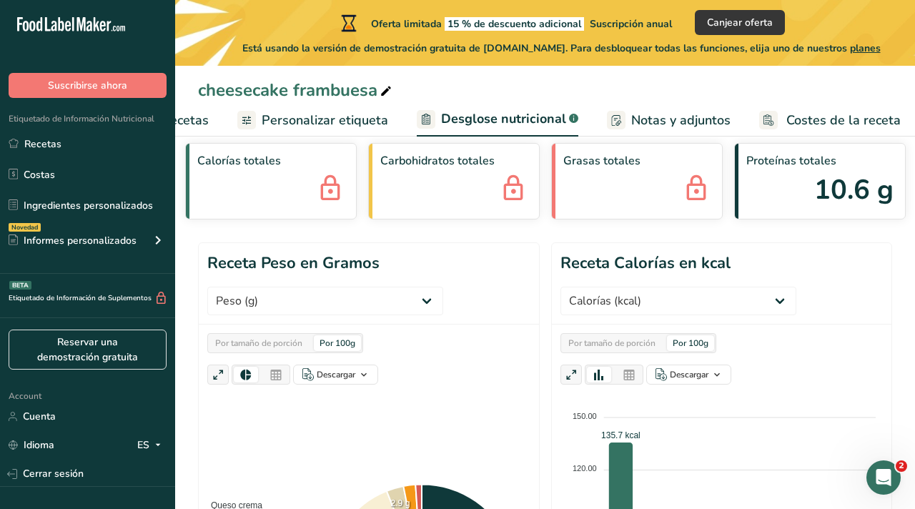
scroll to position [0, 0]
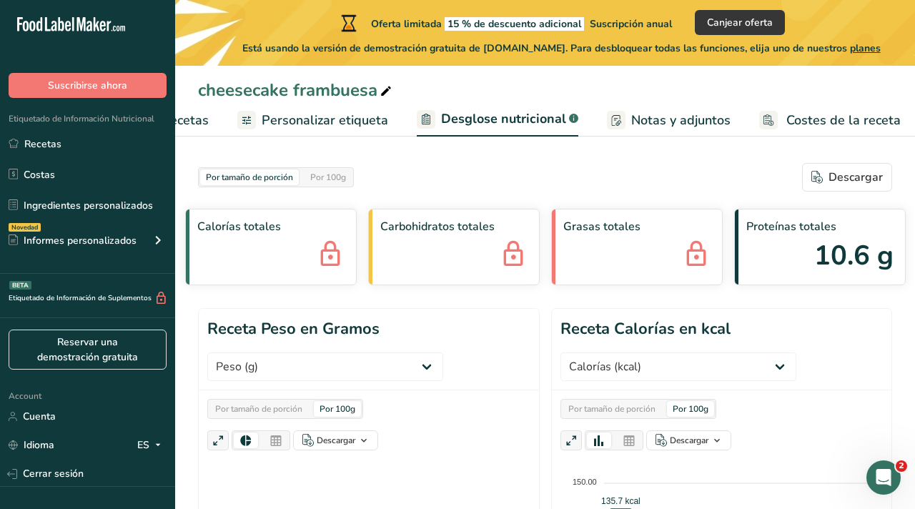
click at [659, 121] on span "Notas y adjuntos" at bounding box center [680, 120] width 99 height 19
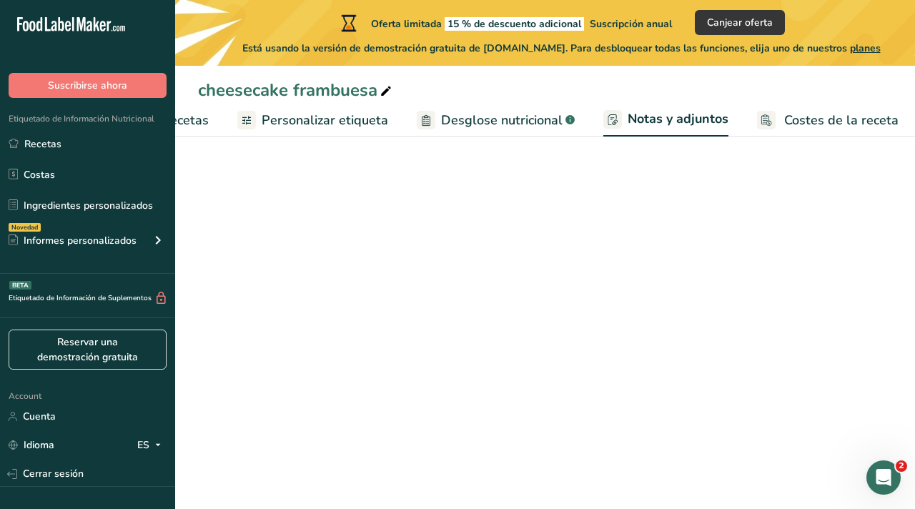
scroll to position [0, 343]
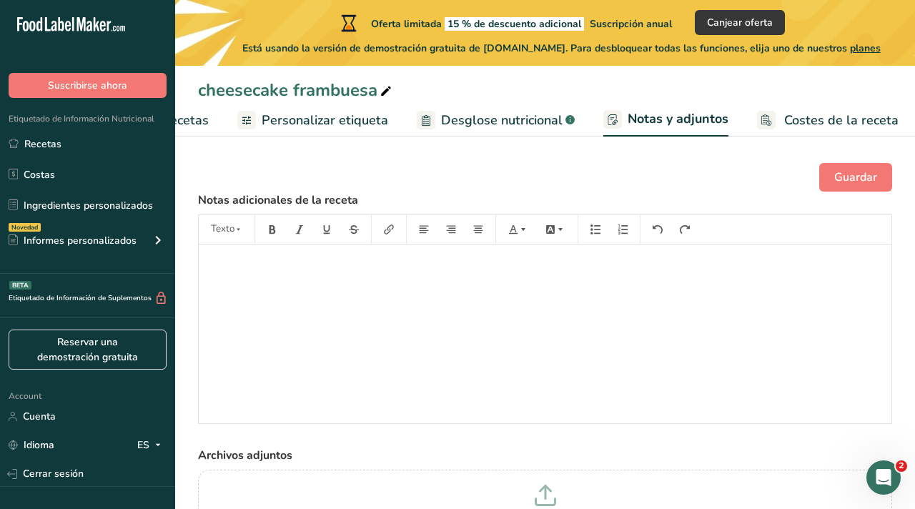
click at [789, 126] on span "Costes de la receta" at bounding box center [841, 120] width 114 height 19
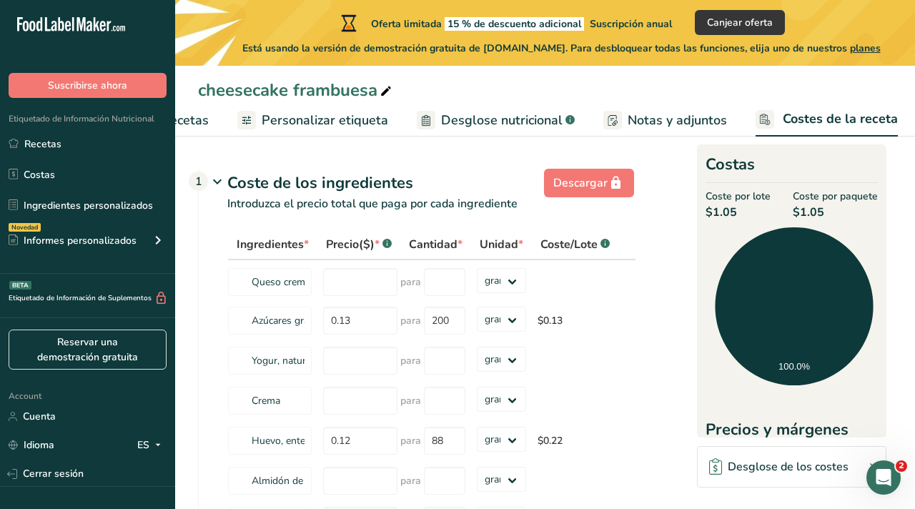
click at [653, 119] on span "Notas y adjuntos" at bounding box center [676, 120] width 99 height 19
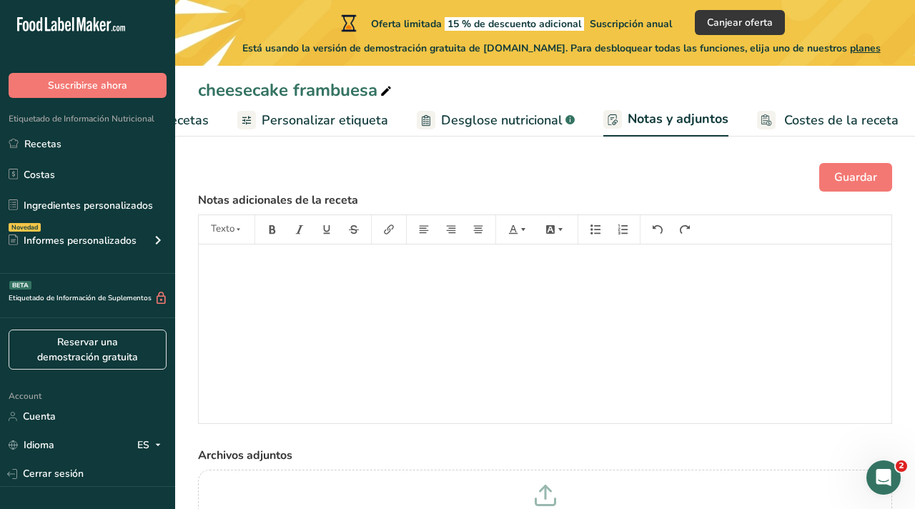
click at [474, 129] on link "Desglose nutricional .a-a{fill:#347362;}.b-a{fill:#fff;}" at bounding box center [496, 120] width 158 height 32
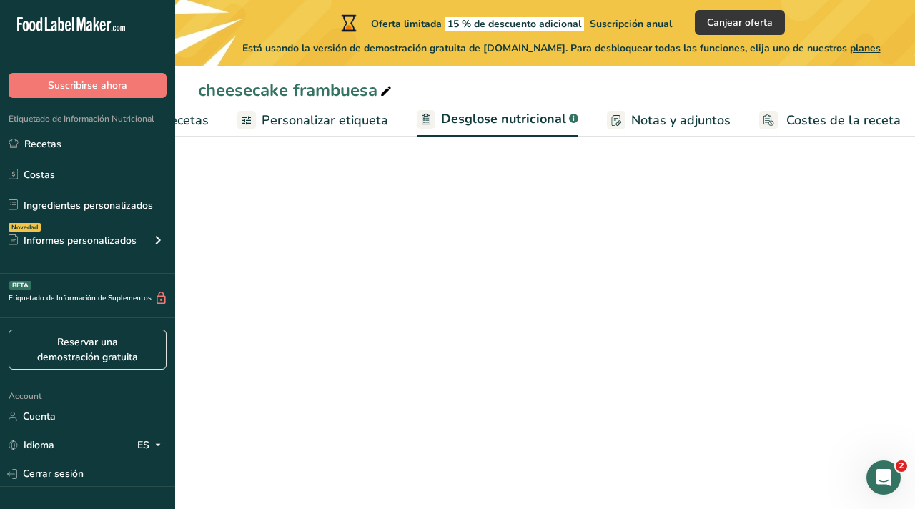
scroll to position [0, 343]
select select "Calories"
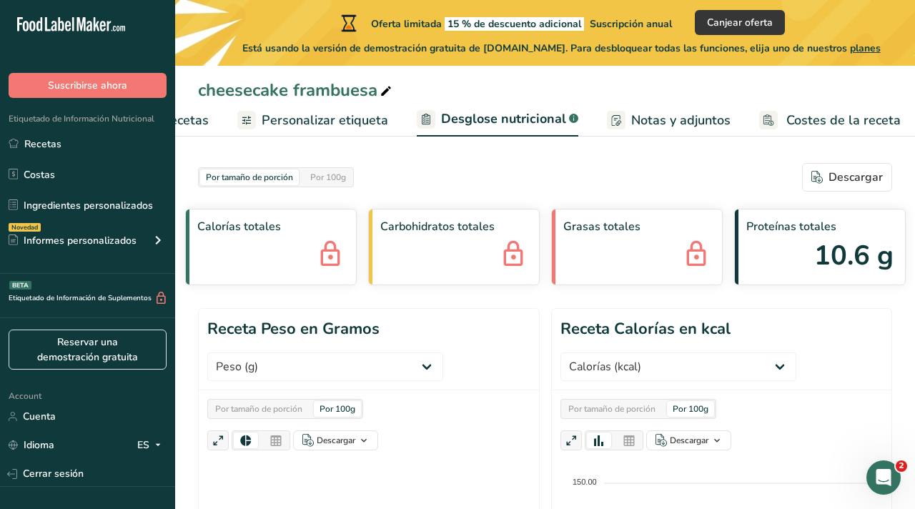
click at [298, 116] on span "Personalizar etiqueta" at bounding box center [324, 120] width 126 height 19
